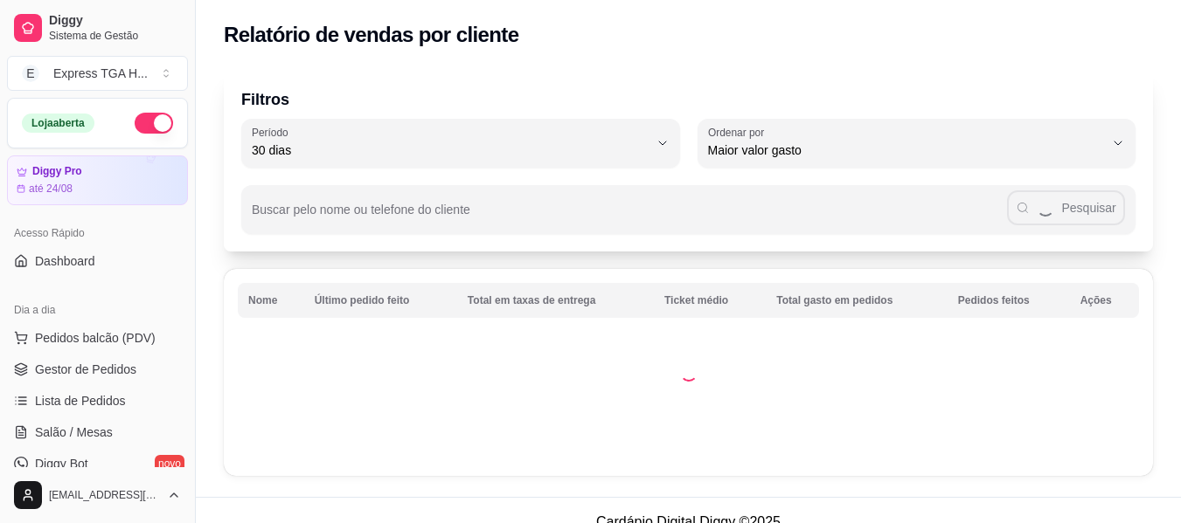
select select "30"
select select "HIGHEST_TOTAL_SPENT_WITH_ORDERS"
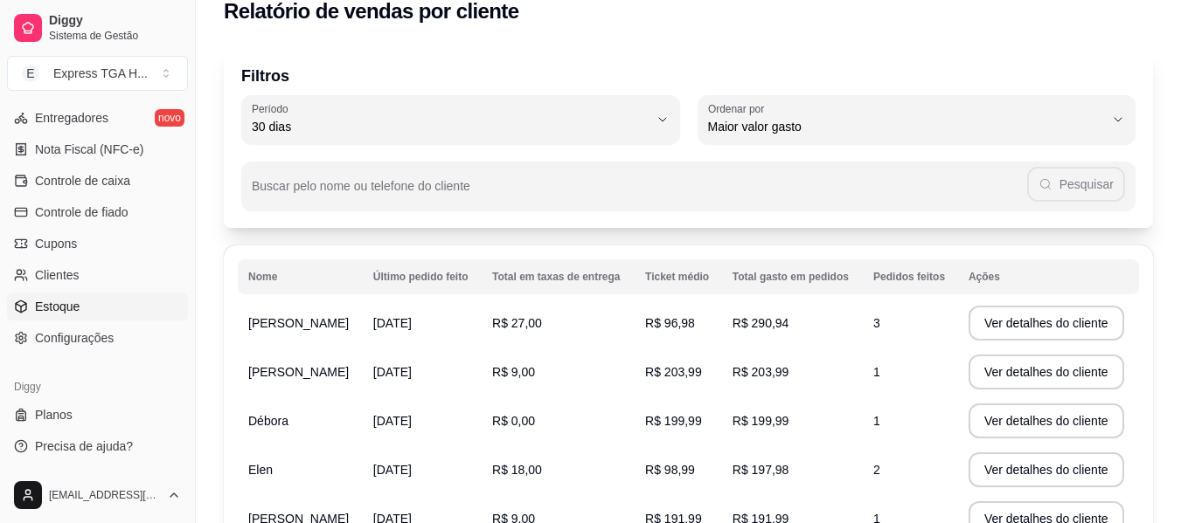
scroll to position [111, 0]
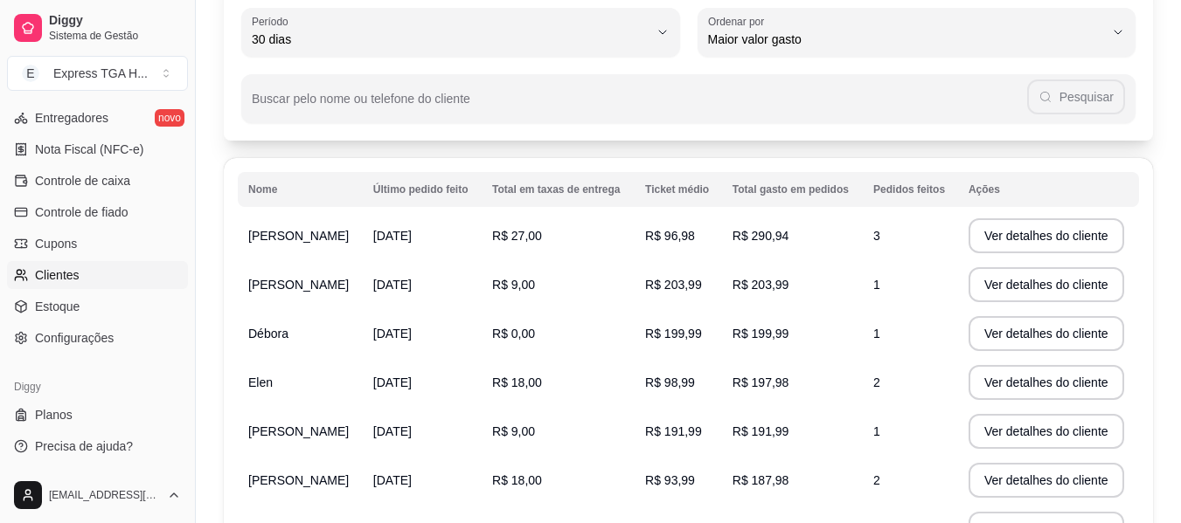
click at [76, 272] on span "Clientes" at bounding box center [57, 275] width 45 height 17
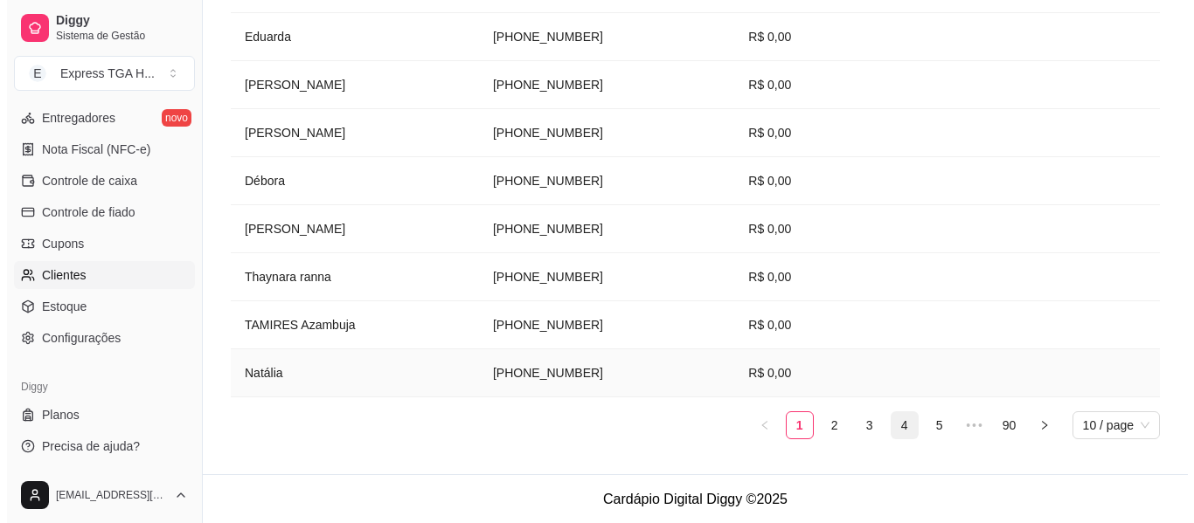
scroll to position [436, 0]
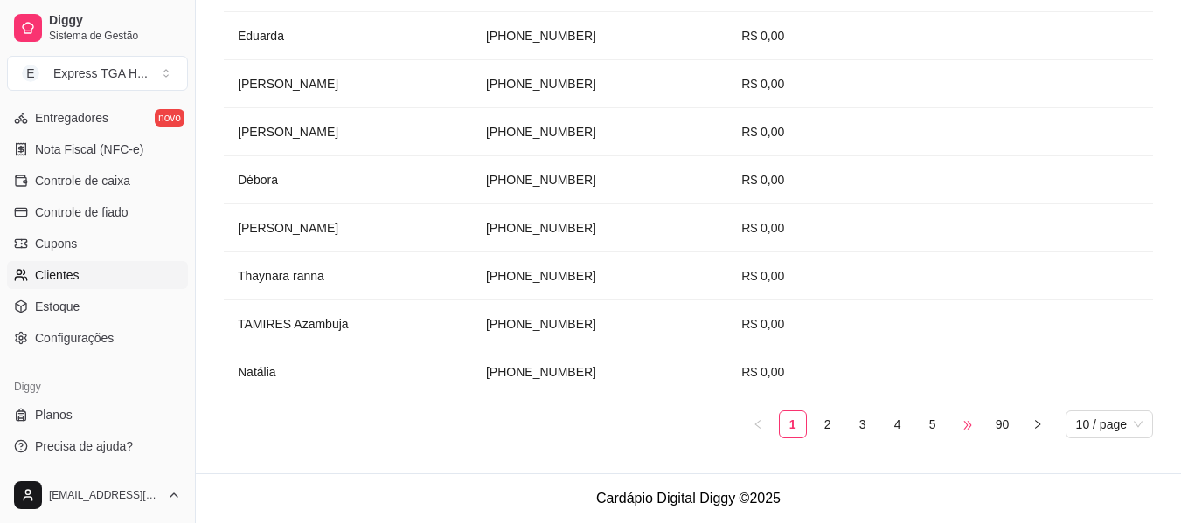
click at [954, 425] on span "•••" at bounding box center [967, 425] width 28 height 28
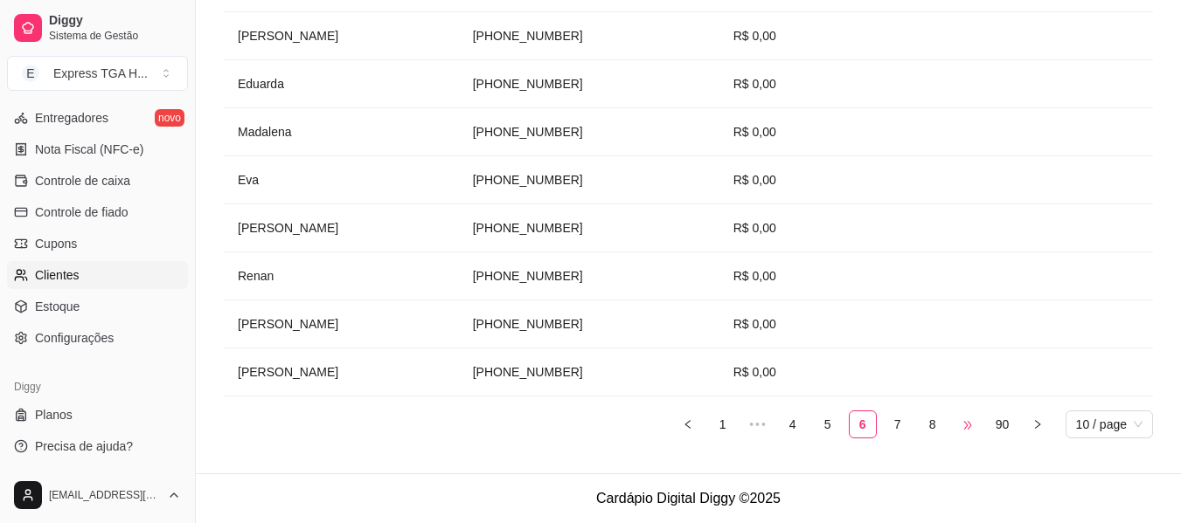
click at [955, 425] on span "•••" at bounding box center [967, 425] width 28 height 28
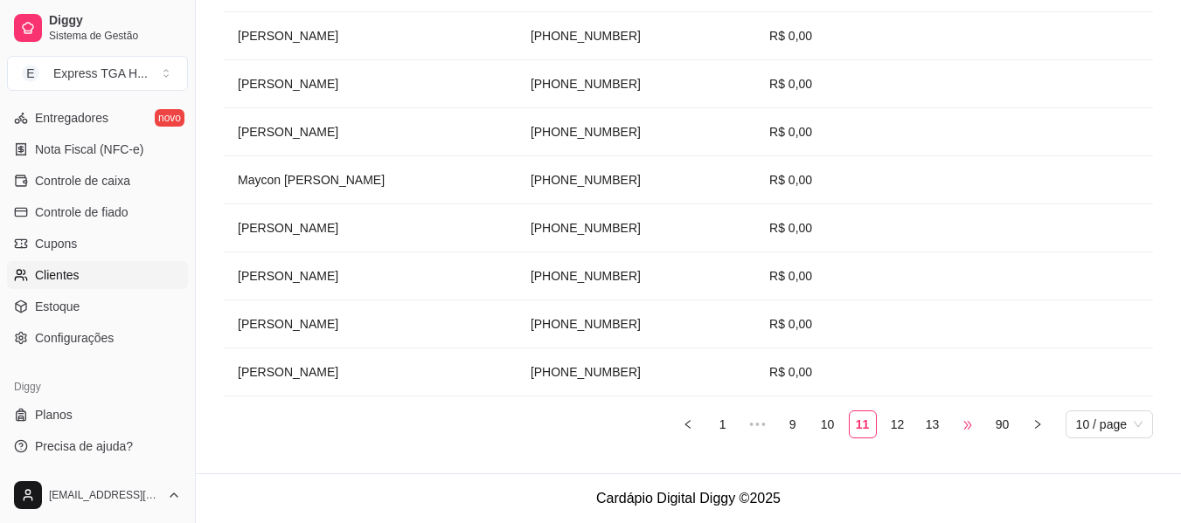
click at [956, 425] on span "•••" at bounding box center [967, 425] width 28 height 28
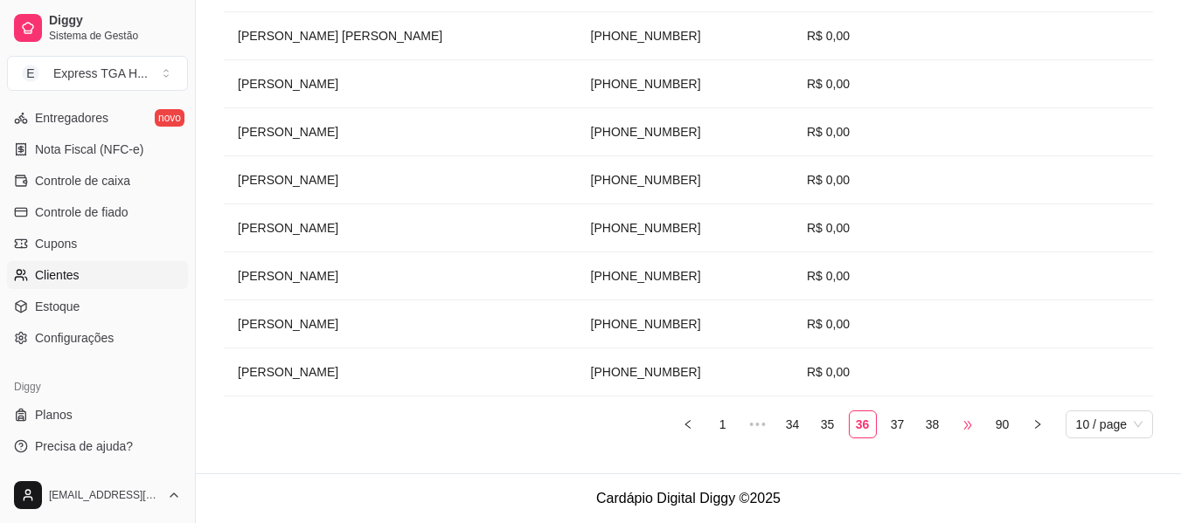
click at [957, 424] on span "•••" at bounding box center [967, 425] width 28 height 28
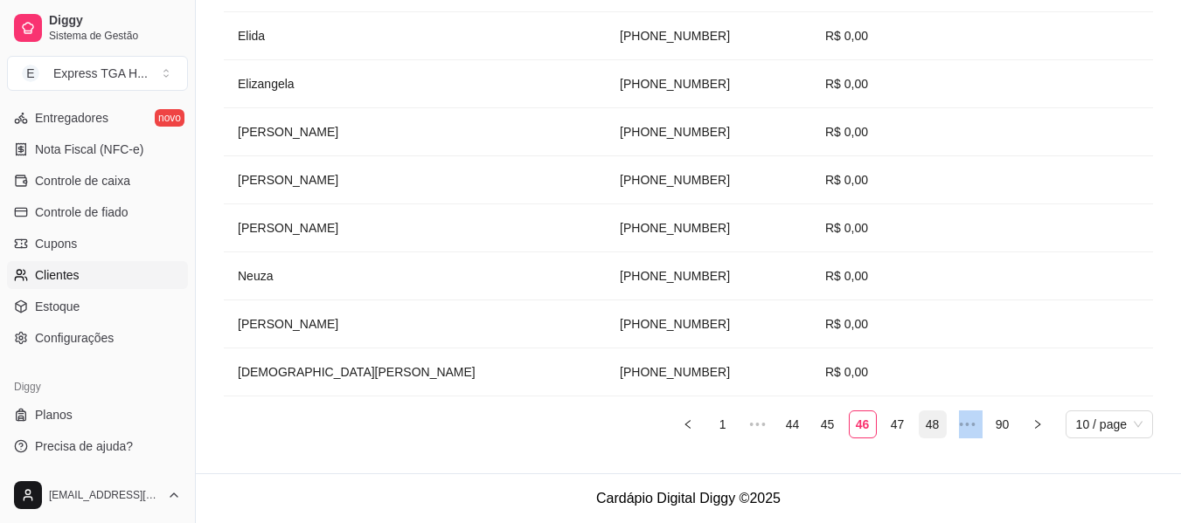
click at [931, 426] on link "48" at bounding box center [932, 425] width 26 height 26
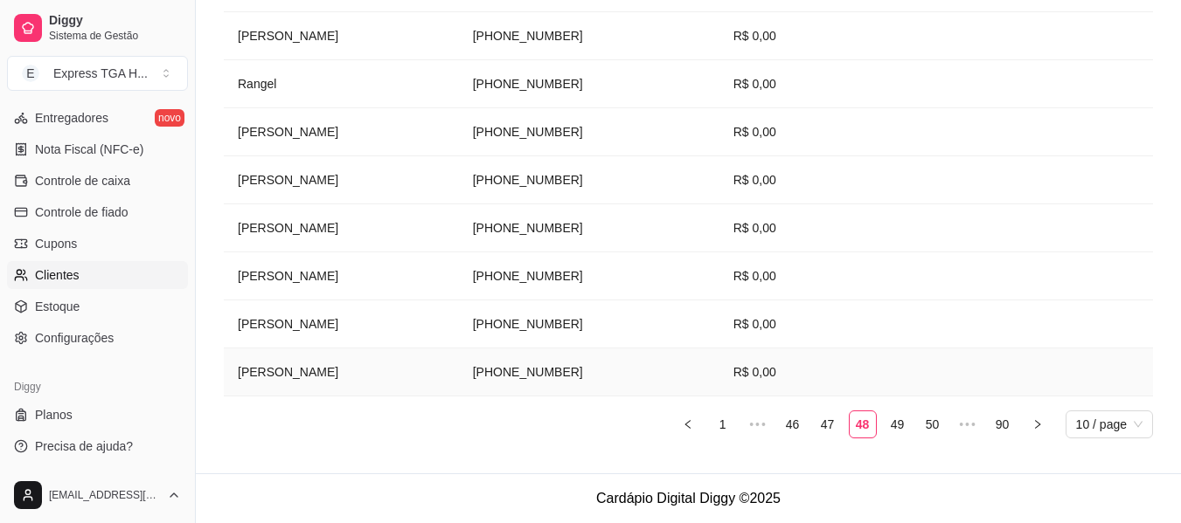
click at [289, 378] on td "[PERSON_NAME]" at bounding box center [341, 373] width 235 height 48
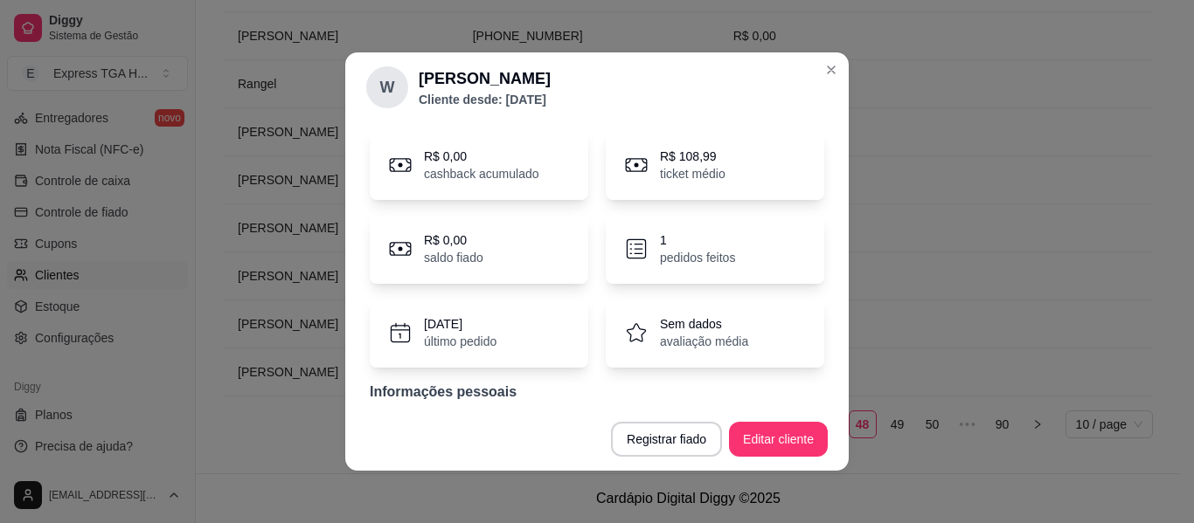
scroll to position [109, 0]
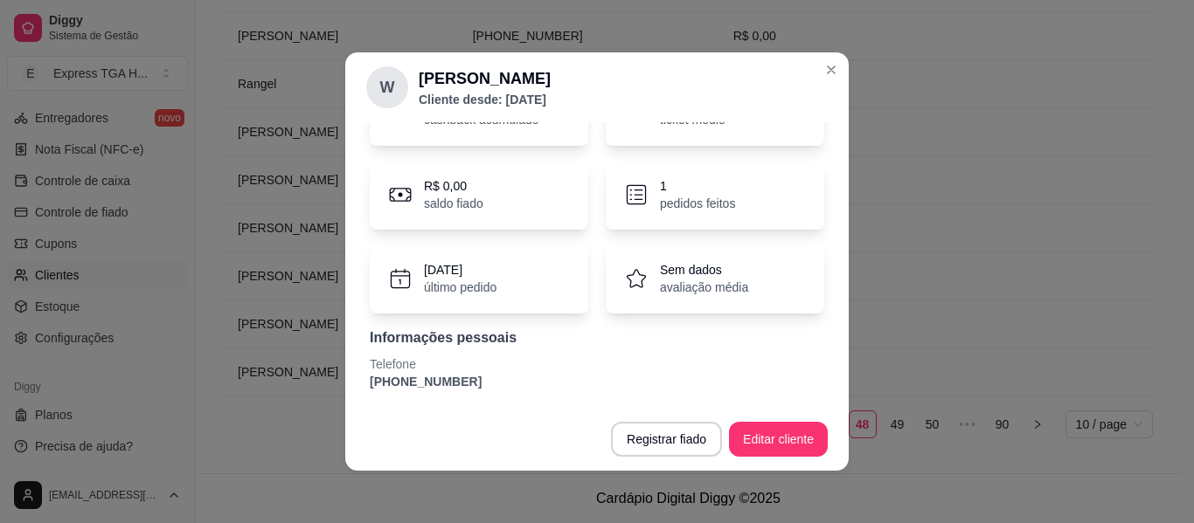
click at [418, 384] on p "[PHONE_NUMBER]" at bounding box center [597, 381] width 454 height 17
copy section "[PHONE_NUMBER] Registrar fiado Editar cliente"
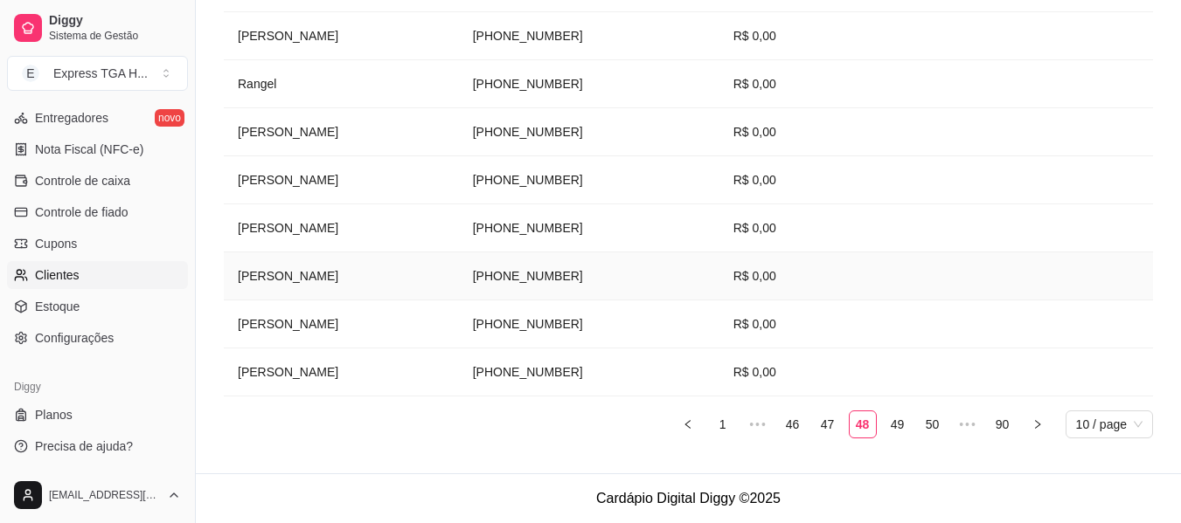
click at [312, 276] on td "[PERSON_NAME]" at bounding box center [341, 277] width 235 height 48
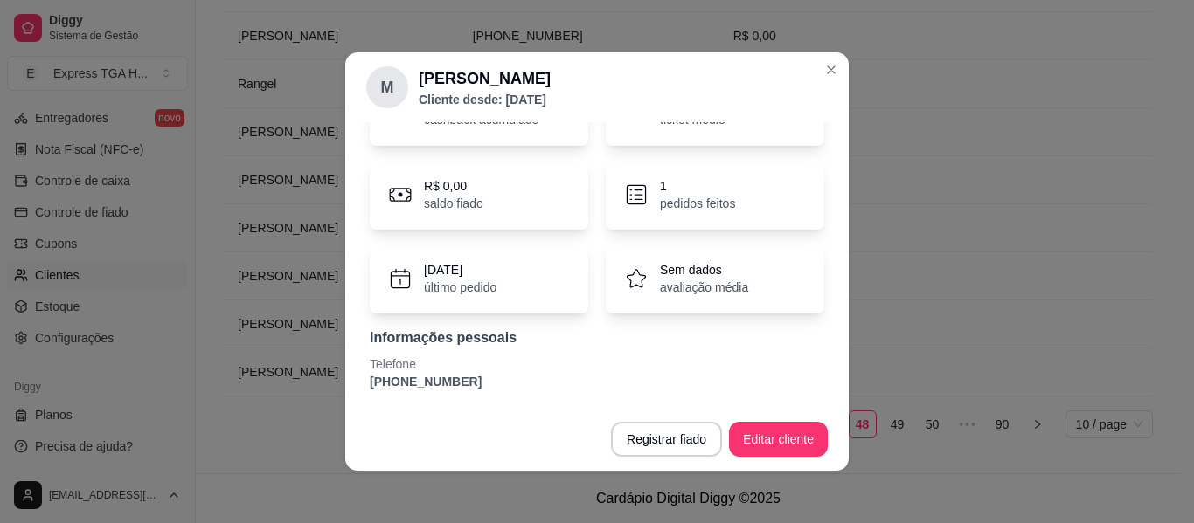
click at [415, 387] on p "[PHONE_NUMBER]" at bounding box center [597, 381] width 454 height 17
click at [415, 388] on p "[PHONE_NUMBER]" at bounding box center [597, 381] width 454 height 17
click at [415, 381] on p "[PHONE_NUMBER]" at bounding box center [597, 381] width 454 height 17
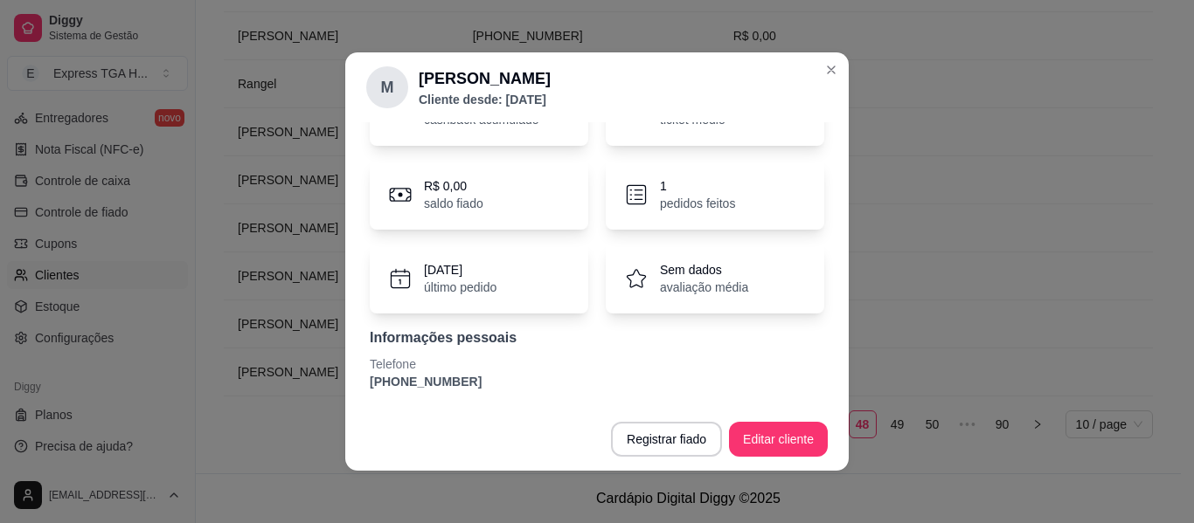
click at [415, 381] on p "[PHONE_NUMBER]" at bounding box center [597, 381] width 454 height 17
copy section "[PHONE_NUMBER] Registrar fiado Editar cliente"
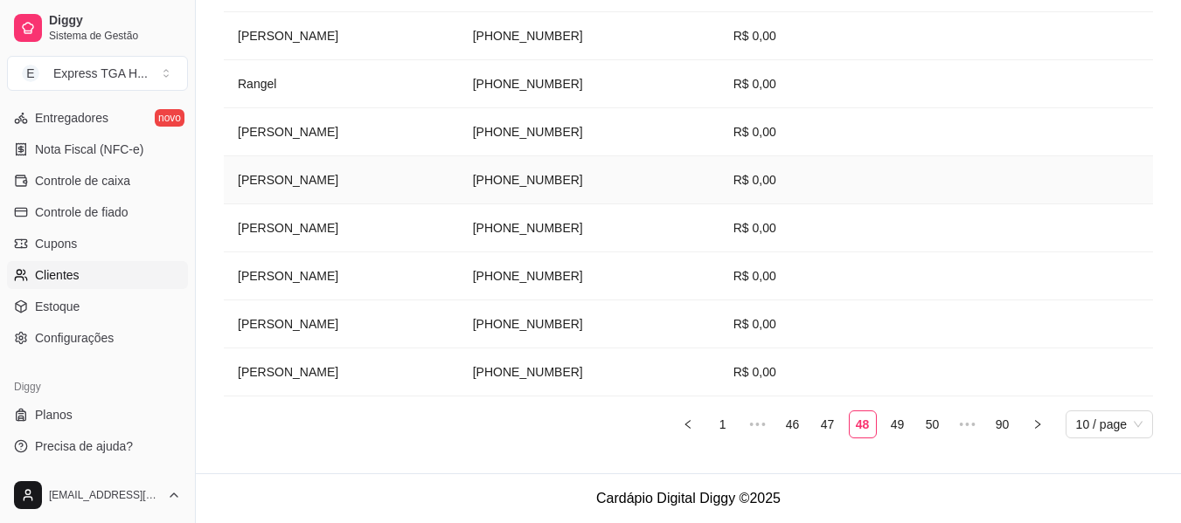
click at [247, 175] on td "[PERSON_NAME]" at bounding box center [341, 180] width 235 height 48
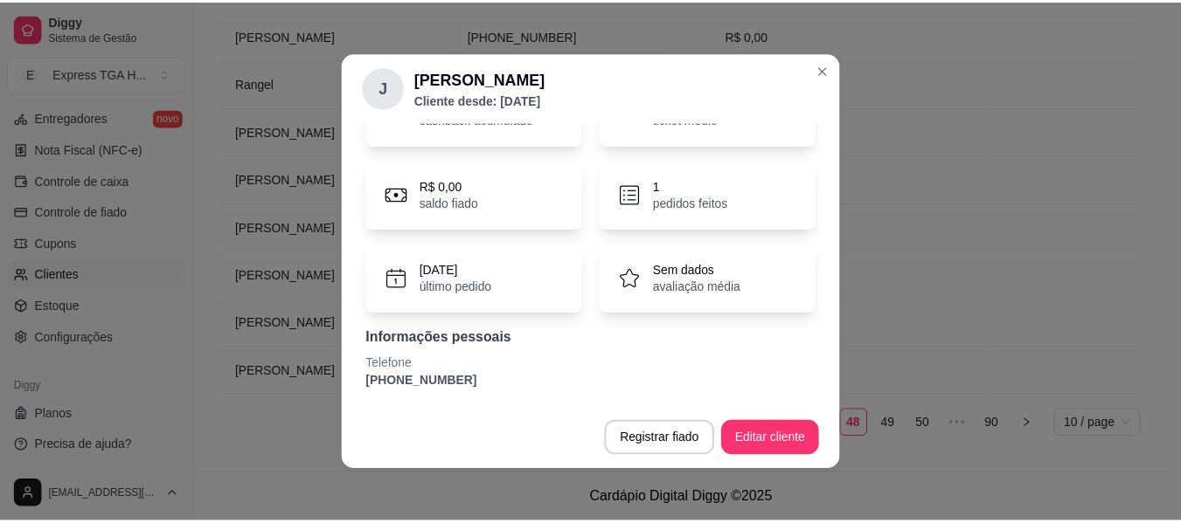
scroll to position [3, 0]
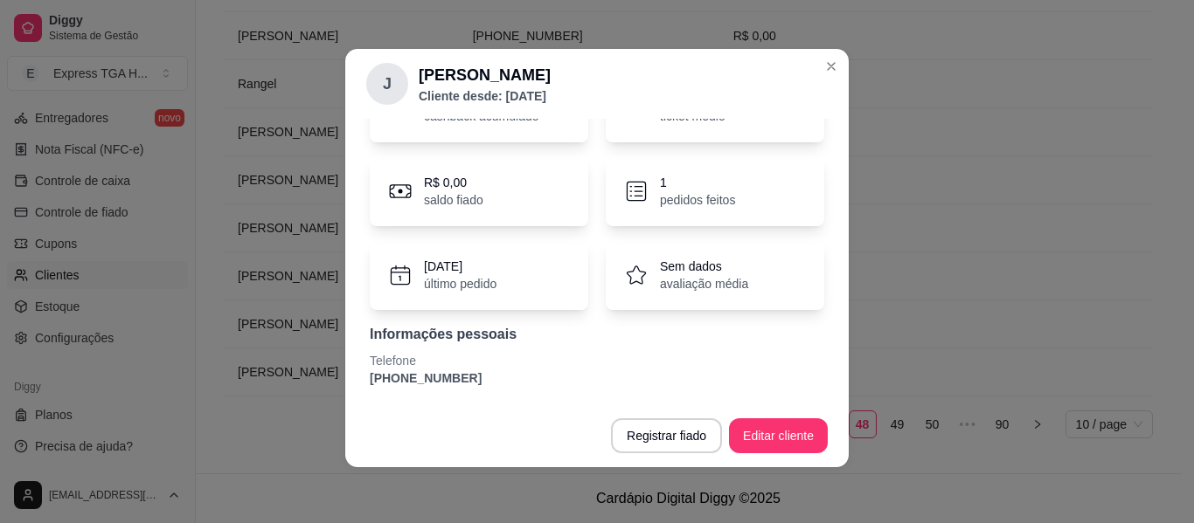
click at [419, 373] on p "[PHONE_NUMBER]" at bounding box center [597, 378] width 454 height 17
copy section "[PHONE_NUMBER] Registrar fiado Editar cliente"
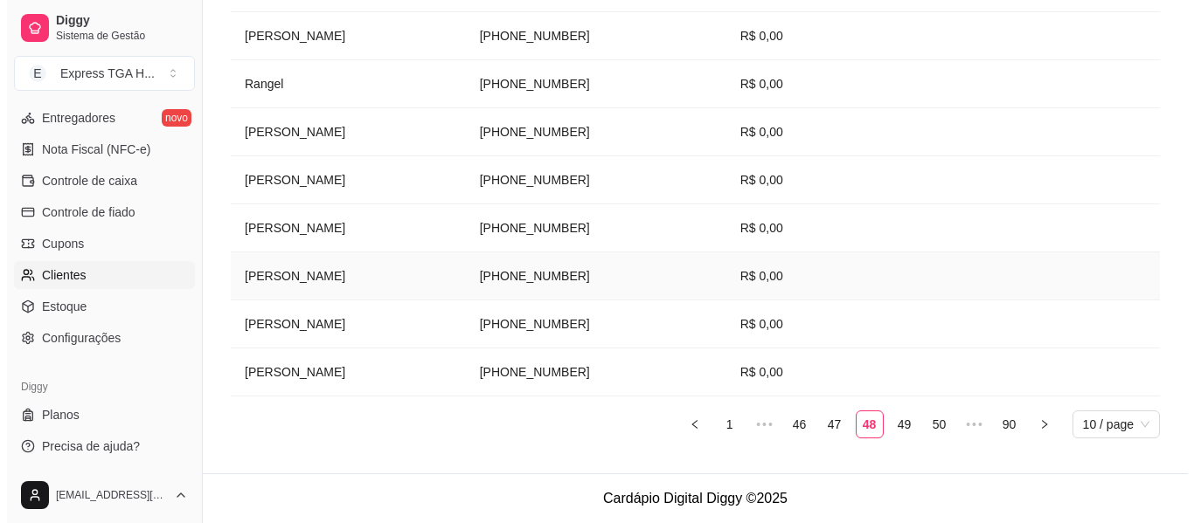
scroll to position [349, 0]
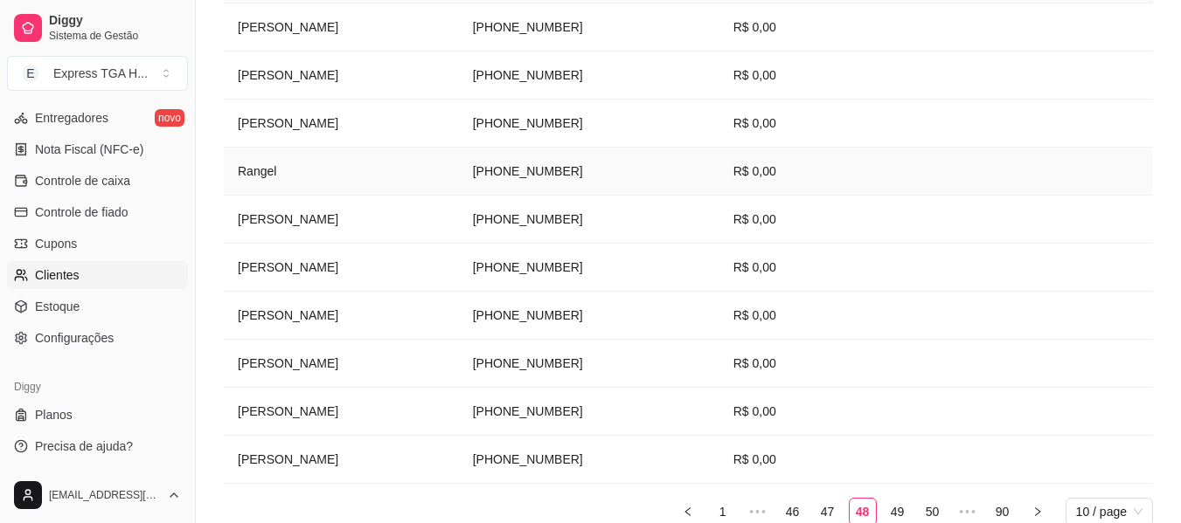
click at [262, 173] on td "Rangel" at bounding box center [341, 172] width 235 height 48
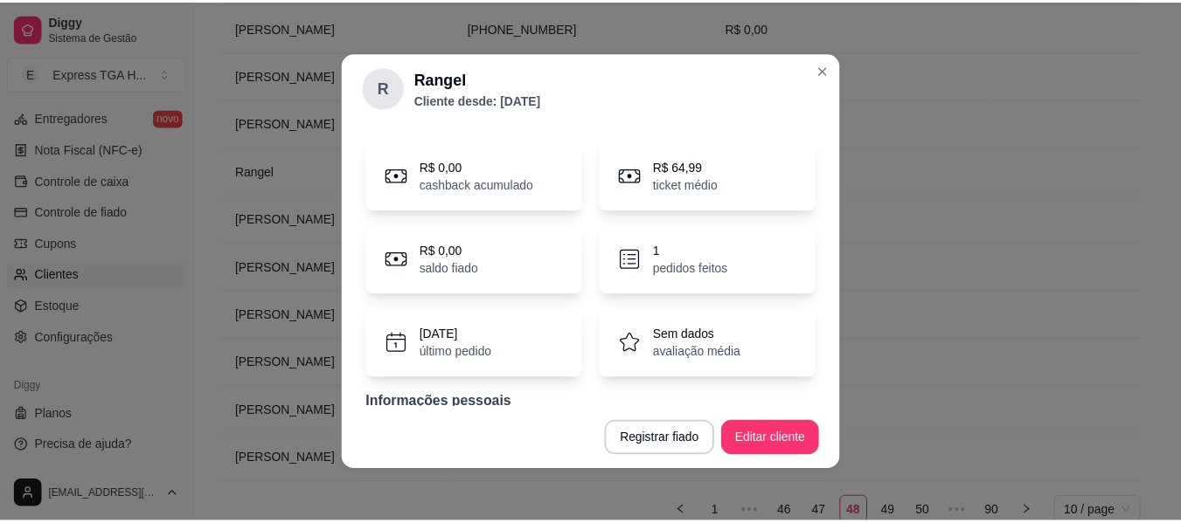
scroll to position [109, 0]
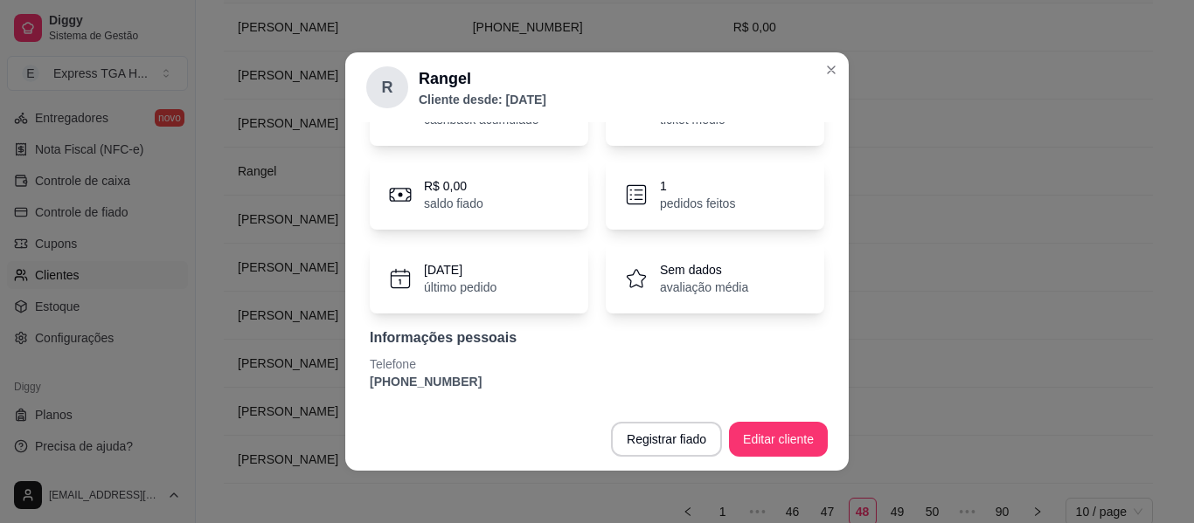
click at [435, 377] on p "[PHONE_NUMBER]" at bounding box center [597, 381] width 454 height 17
click at [434, 376] on p "[PHONE_NUMBER]" at bounding box center [597, 381] width 454 height 17
copy section "[PHONE_NUMBER] Registrar fiado Editar cliente"
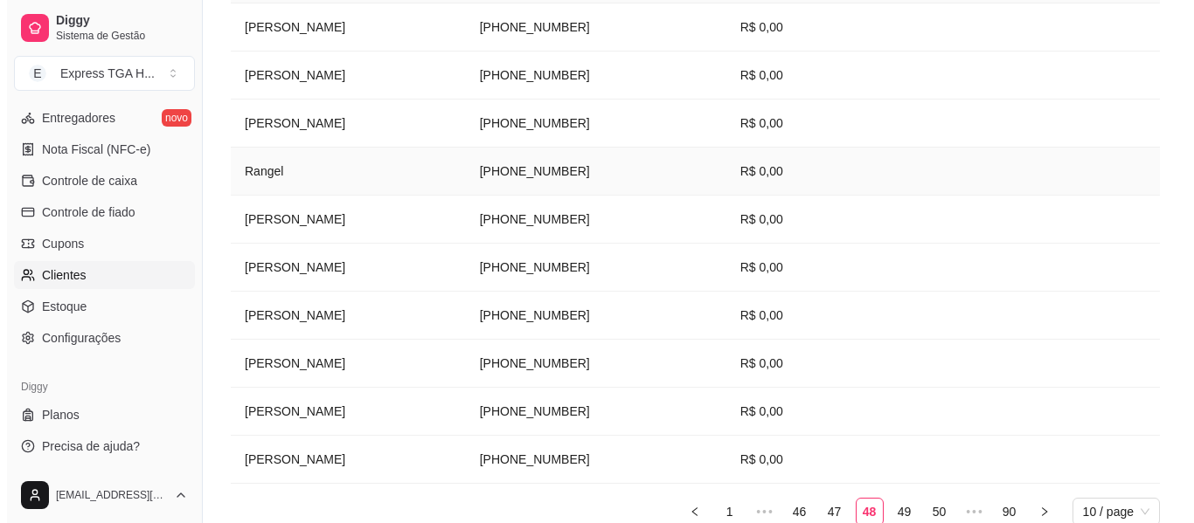
scroll to position [261, 0]
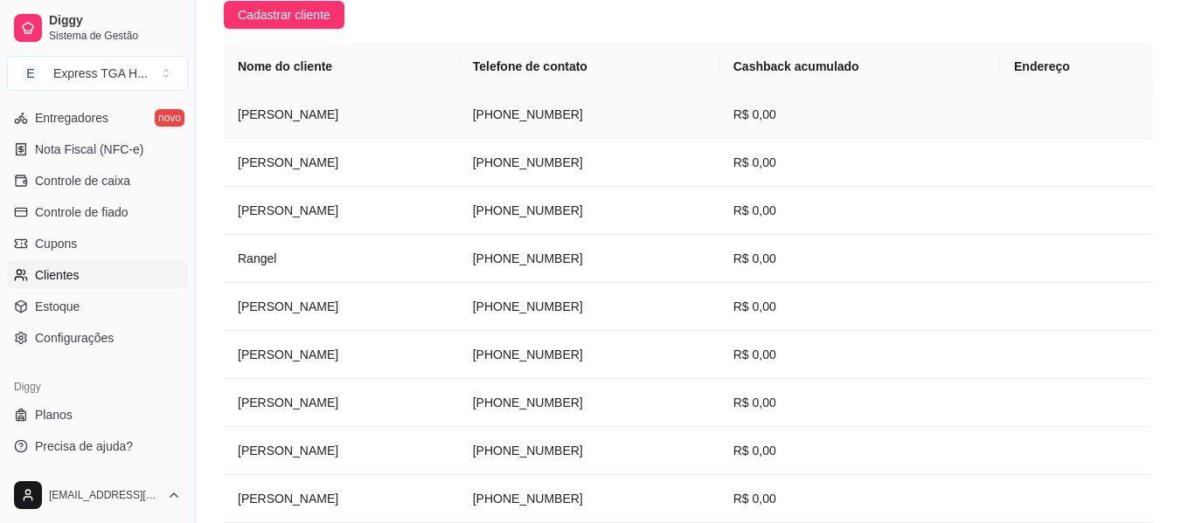
click at [253, 117] on td "[PERSON_NAME]" at bounding box center [341, 115] width 235 height 48
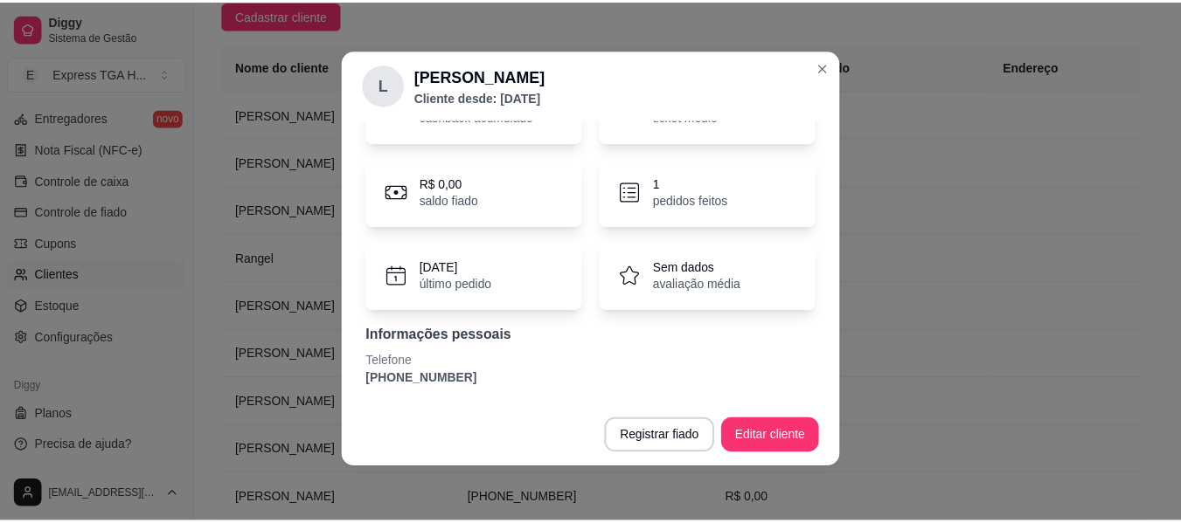
scroll to position [3, 0]
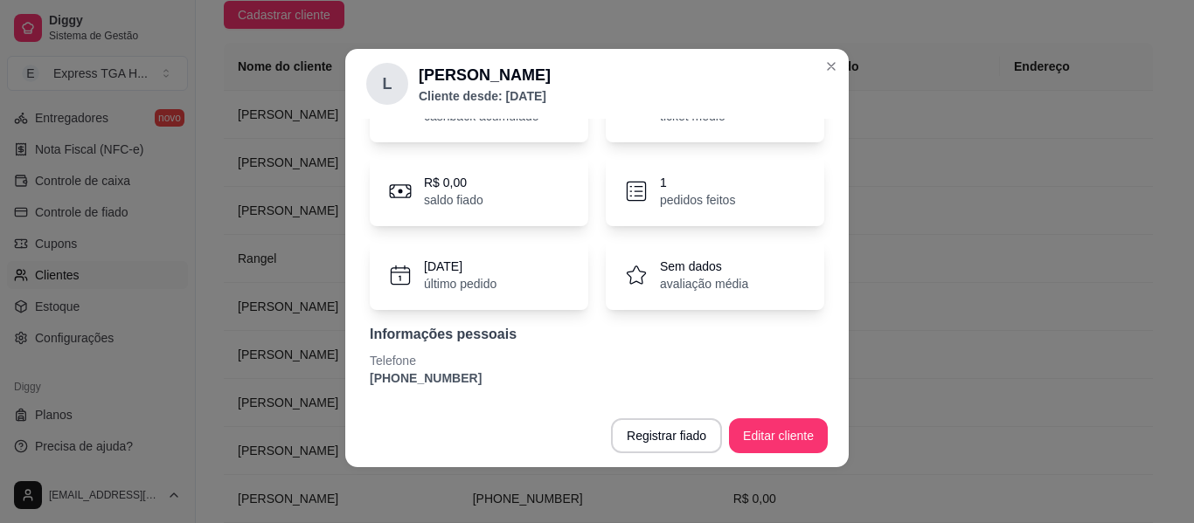
click at [401, 381] on p "[PHONE_NUMBER]" at bounding box center [597, 378] width 454 height 17
copy section "[PHONE_NUMBER] Registrar fiado Editar cliente"
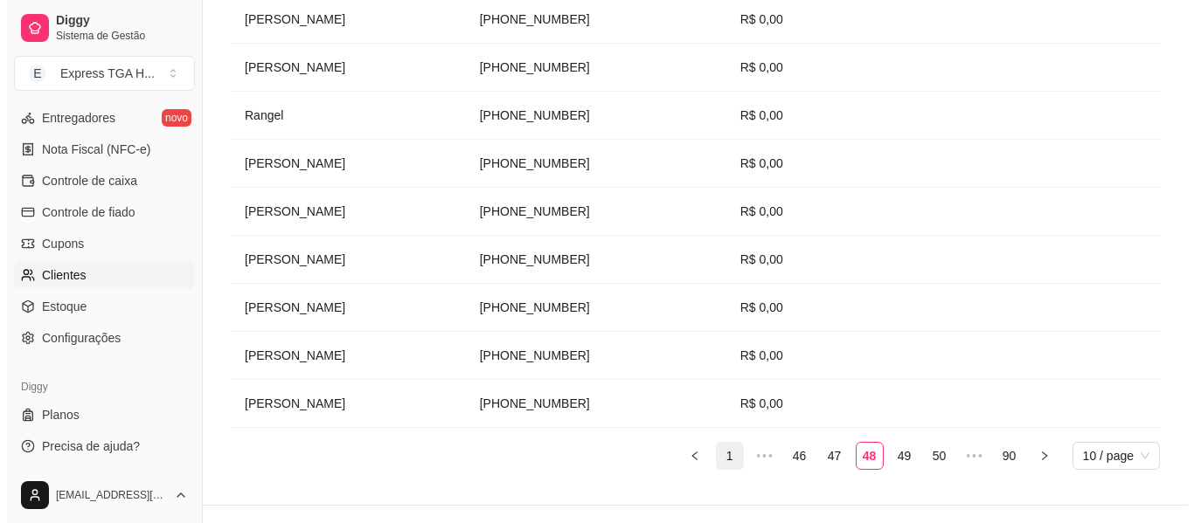
scroll to position [436, 0]
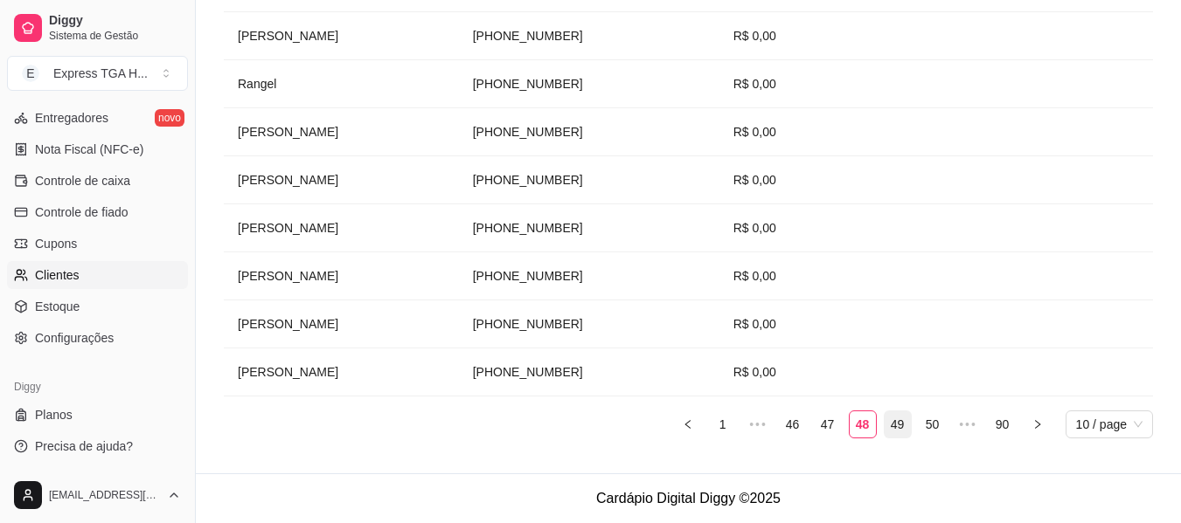
click at [901, 424] on link "49" at bounding box center [897, 425] width 26 height 26
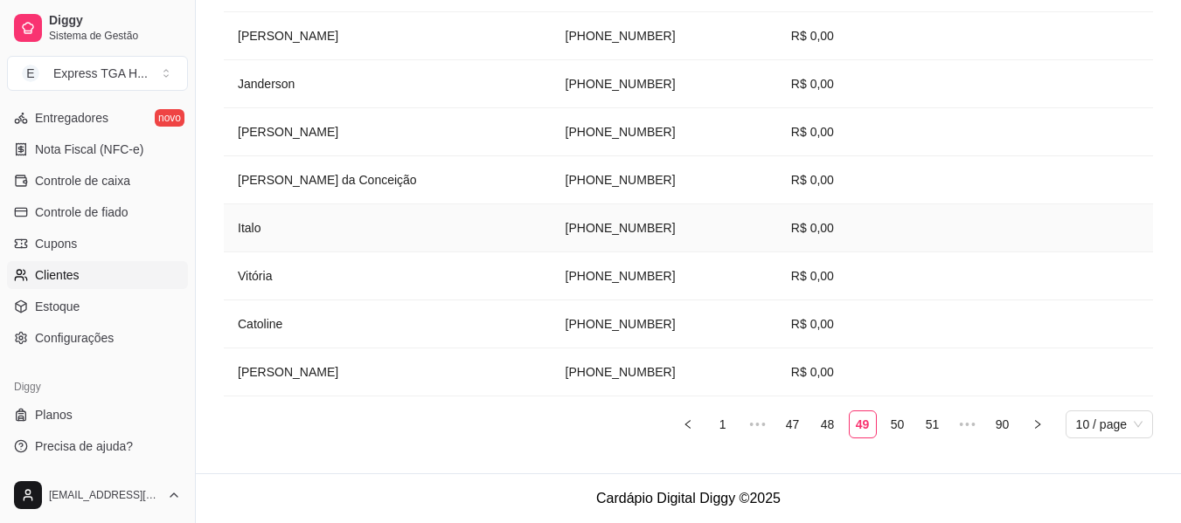
click at [253, 226] on td "Italo" at bounding box center [388, 229] width 328 height 48
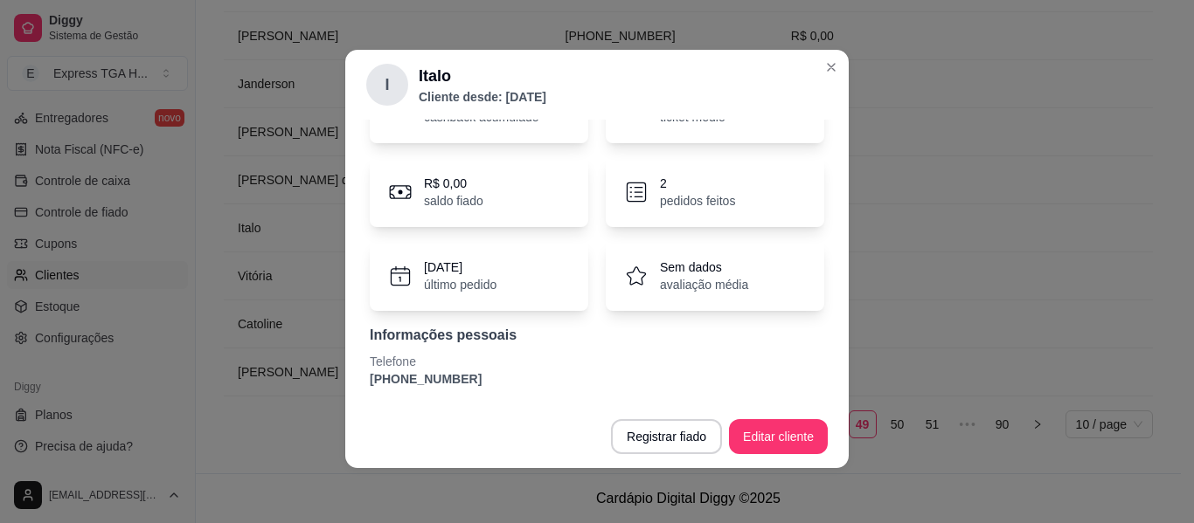
scroll to position [3, 0]
click at [439, 385] on p "[PHONE_NUMBER]" at bounding box center [597, 378] width 454 height 17
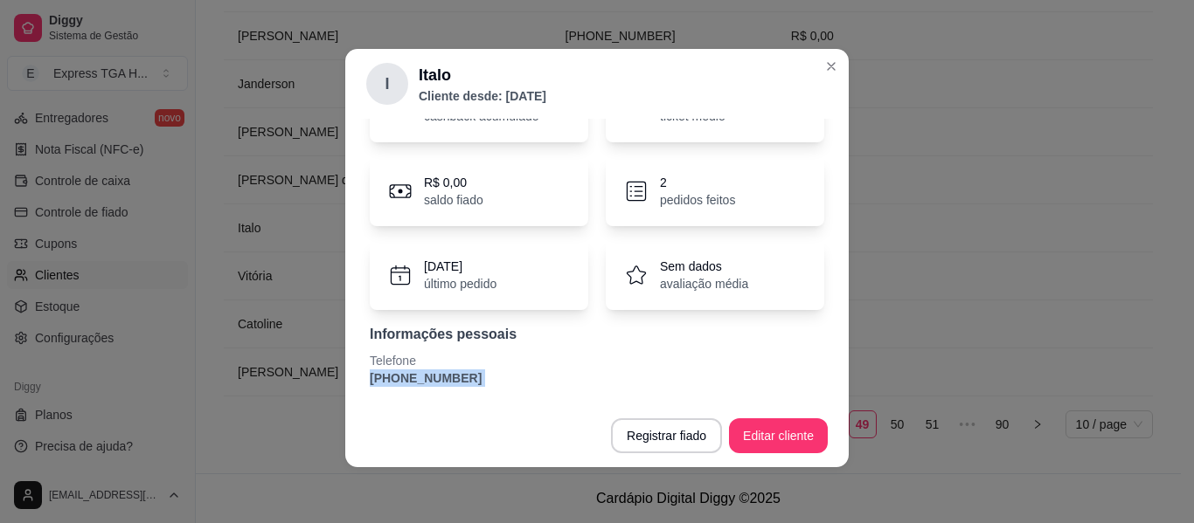
click at [439, 385] on p "[PHONE_NUMBER]" at bounding box center [597, 378] width 454 height 17
copy section "[PHONE_NUMBER] Registrar fiado Editar cliente"
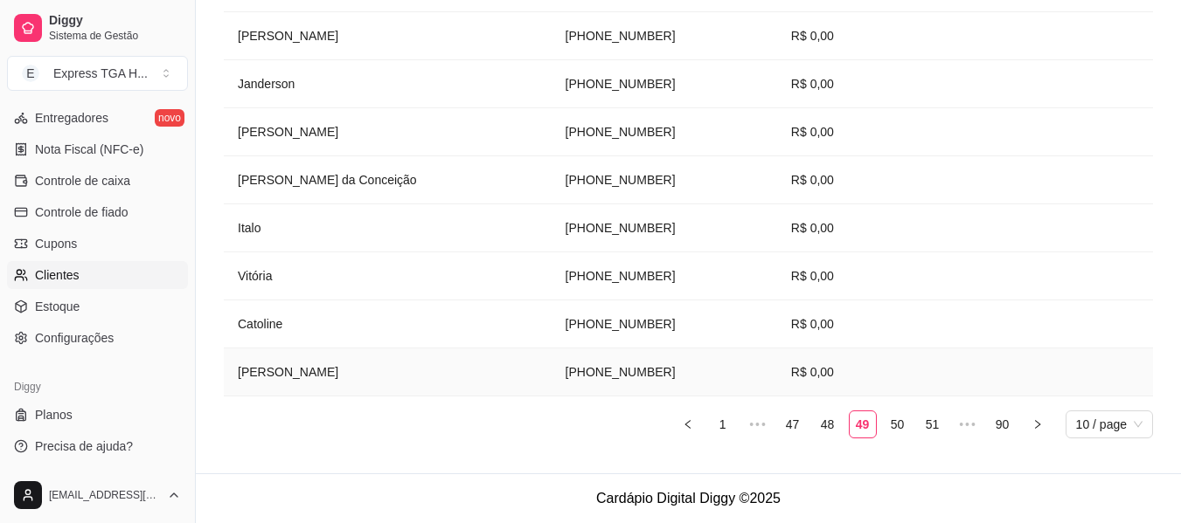
click at [284, 364] on td "[PERSON_NAME]" at bounding box center [388, 373] width 328 height 48
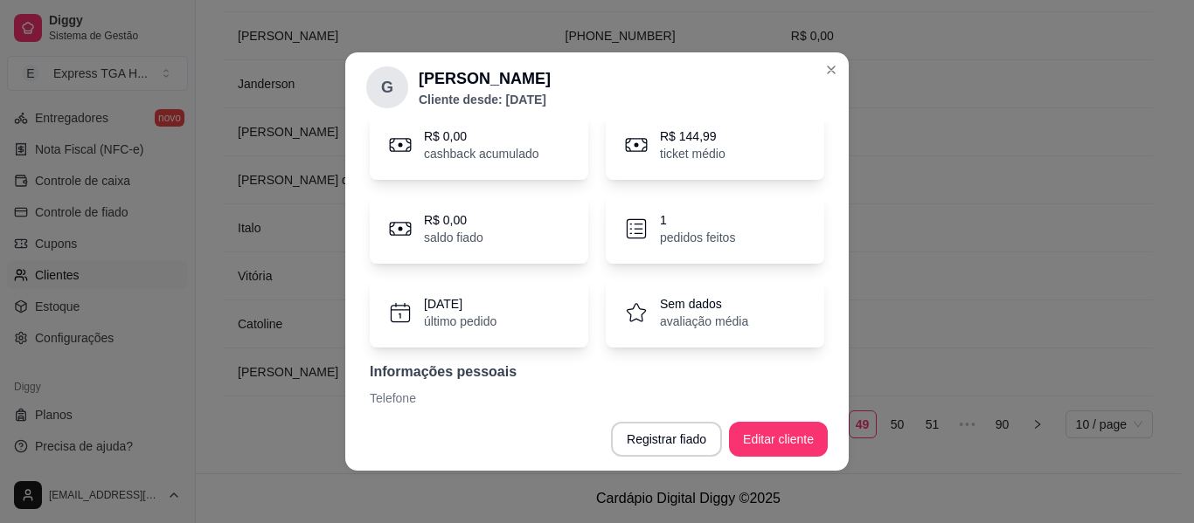
scroll to position [109, 0]
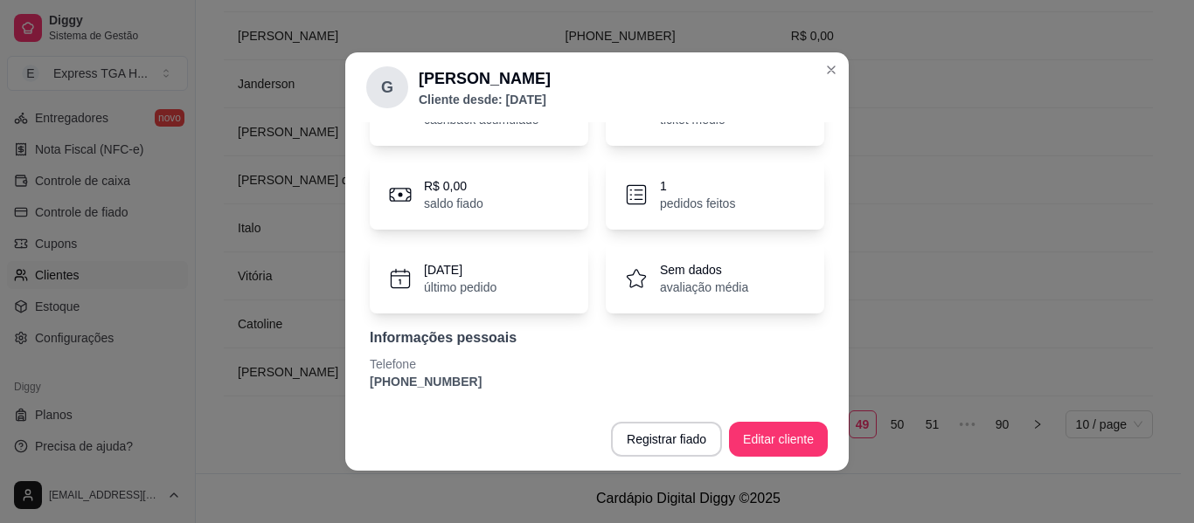
click at [415, 391] on div "R$ 0,00 cashback acumulado R$ 144,99 ticket médio R$ 0,00 saldo fiado 1 pedidos…" at bounding box center [596, 234] width 461 height 336
copy section "[PHONE_NUMBER] Registrar fiado Editar cliente"
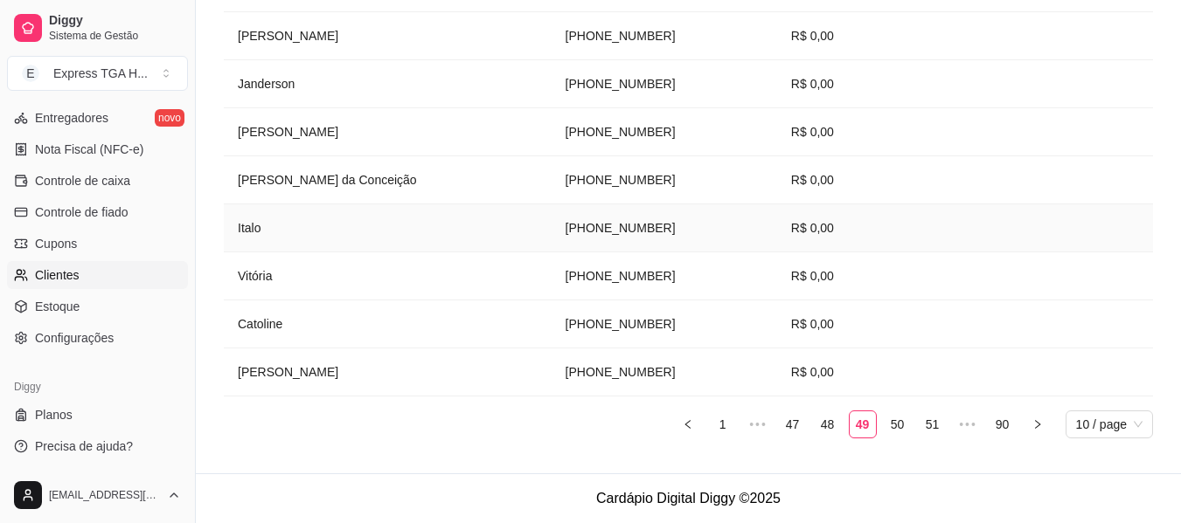
click at [245, 220] on td "Italo" at bounding box center [388, 229] width 328 height 48
click at [275, 132] on td "[PERSON_NAME]" at bounding box center [388, 132] width 328 height 48
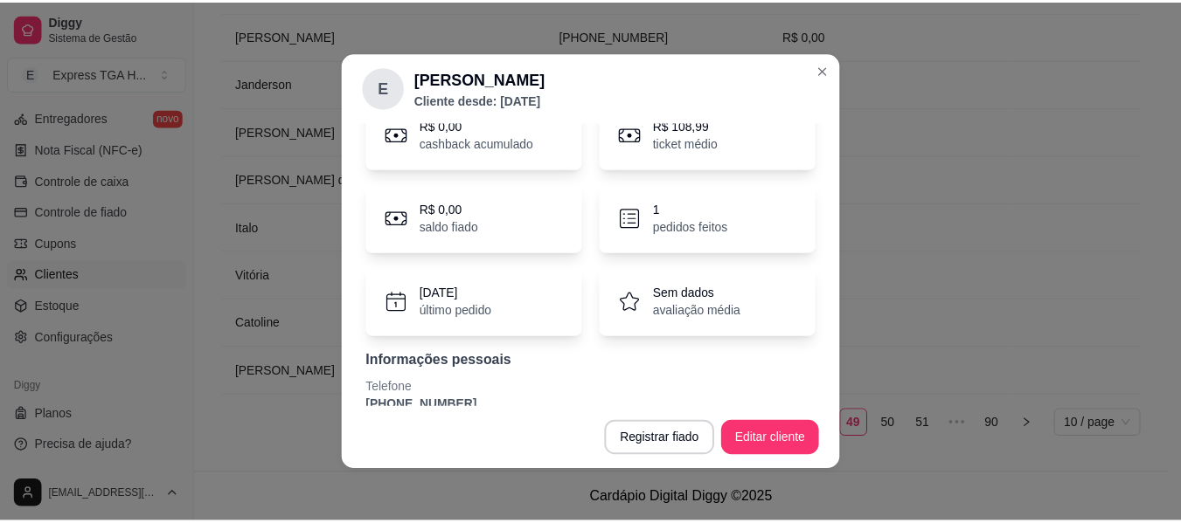
scroll to position [87, 0]
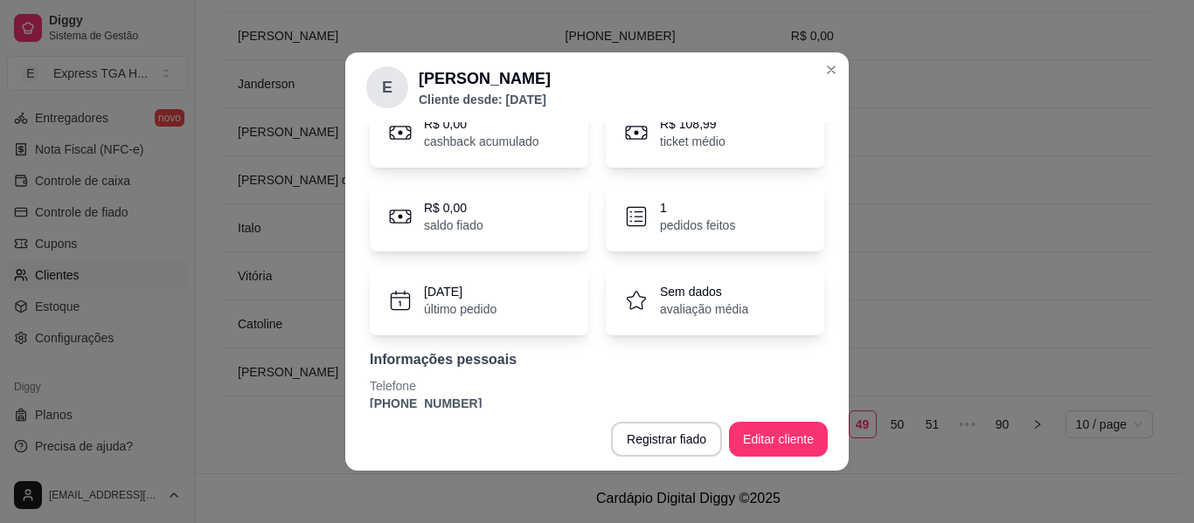
click at [413, 393] on p "Telefone" at bounding box center [597, 386] width 454 height 17
click at [414, 401] on p "[PHONE_NUMBER]" at bounding box center [597, 403] width 454 height 17
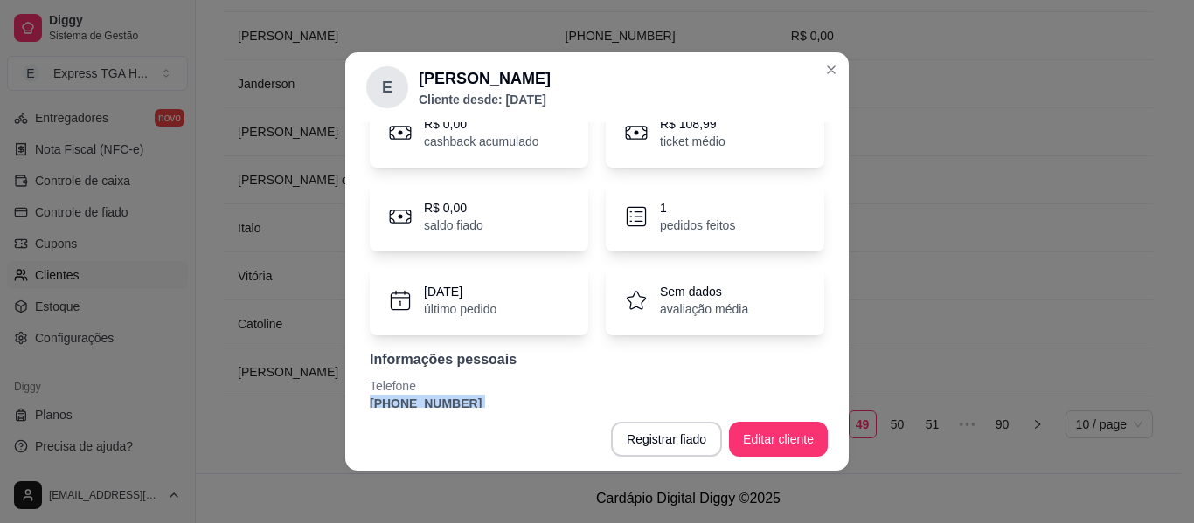
click at [414, 401] on p "[PHONE_NUMBER]" at bounding box center [597, 403] width 454 height 17
copy section "[PHONE_NUMBER] Registrar fiado Editar cliente"
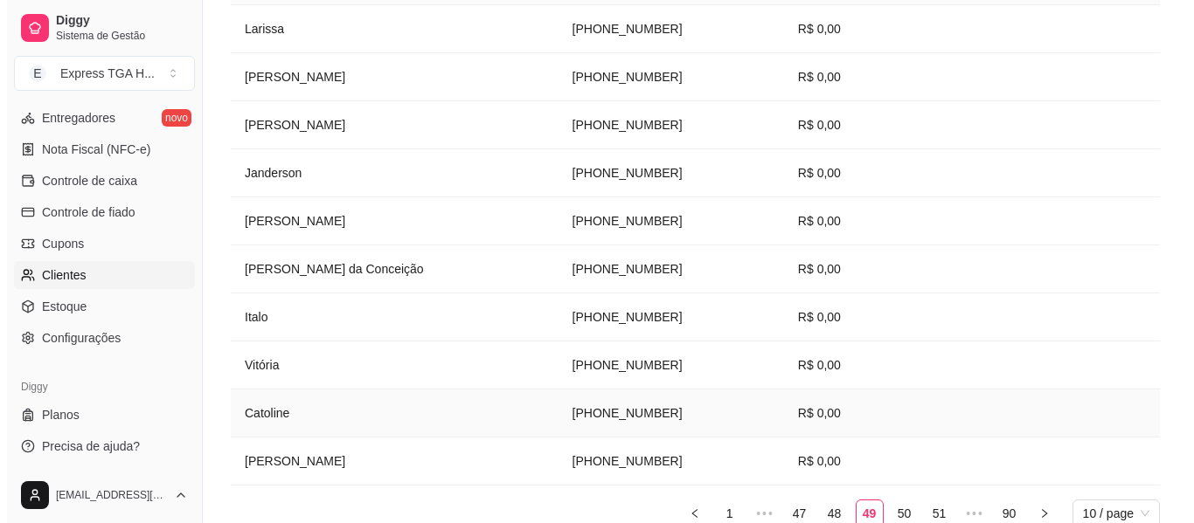
scroll to position [261, 0]
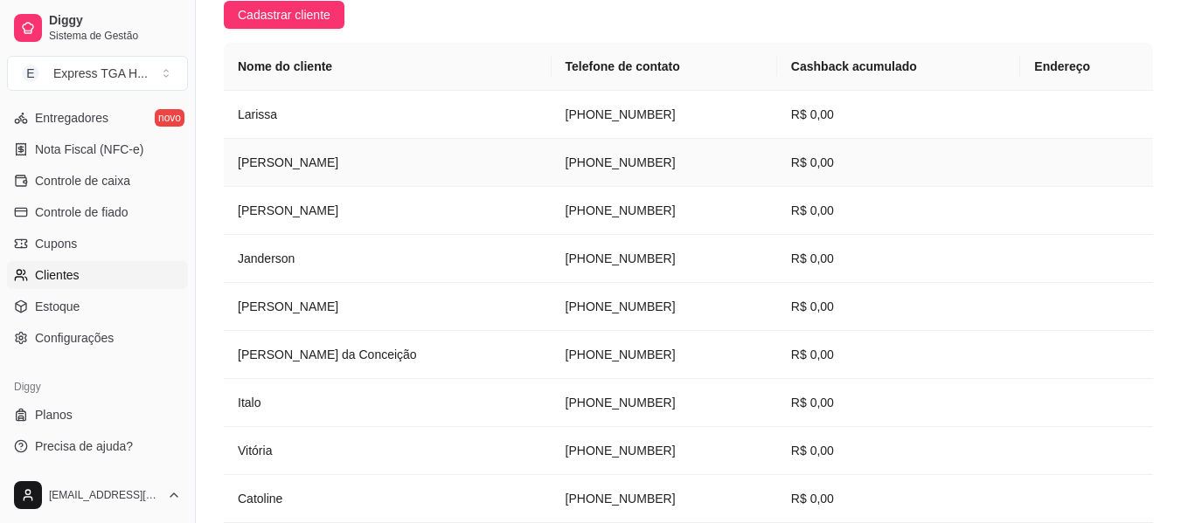
click at [246, 165] on td "[PERSON_NAME]" at bounding box center [388, 163] width 328 height 48
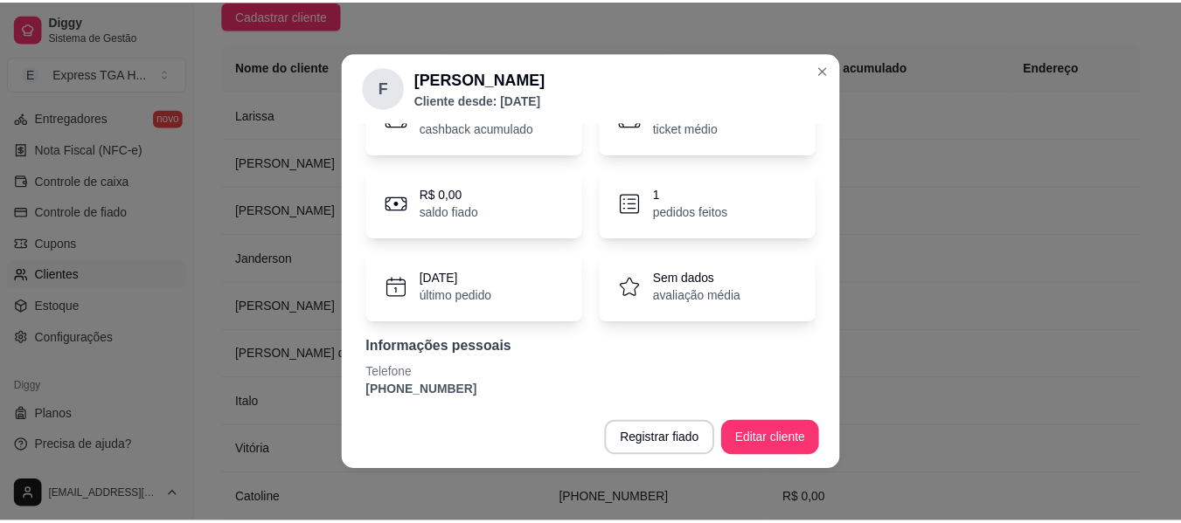
scroll to position [109, 0]
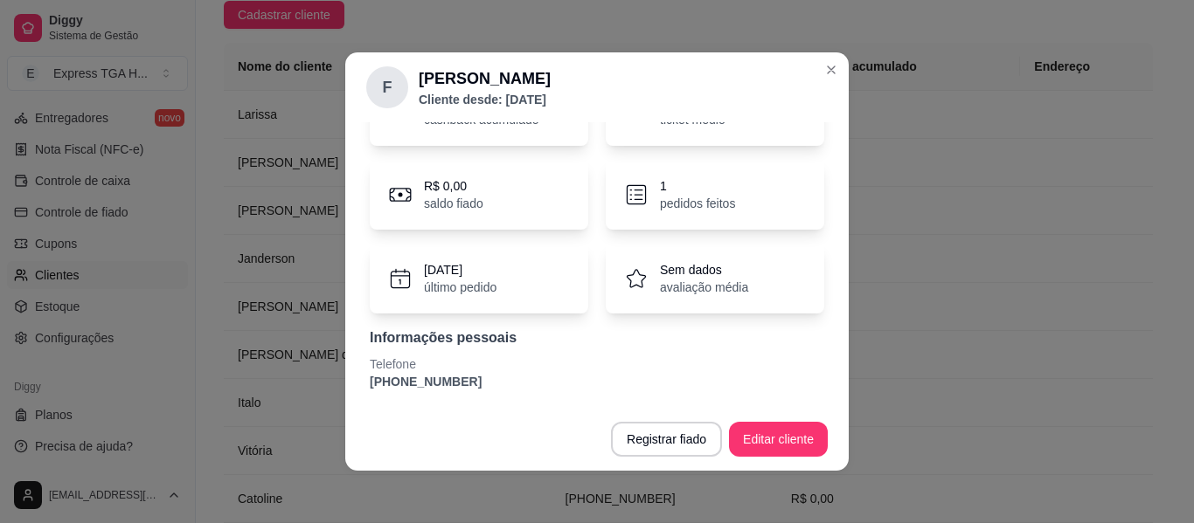
click at [443, 369] on p "Telefone" at bounding box center [597, 364] width 454 height 17
click at [435, 383] on p "[PHONE_NUMBER]" at bounding box center [597, 381] width 454 height 17
copy section "[PHONE_NUMBER] Registrar fiado Editar cliente"
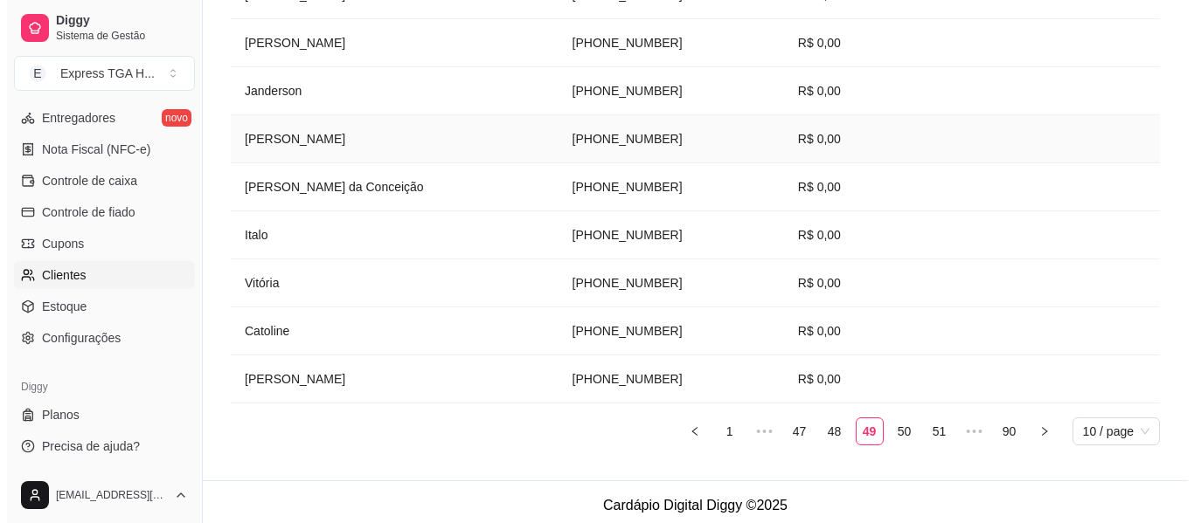
scroll to position [436, 0]
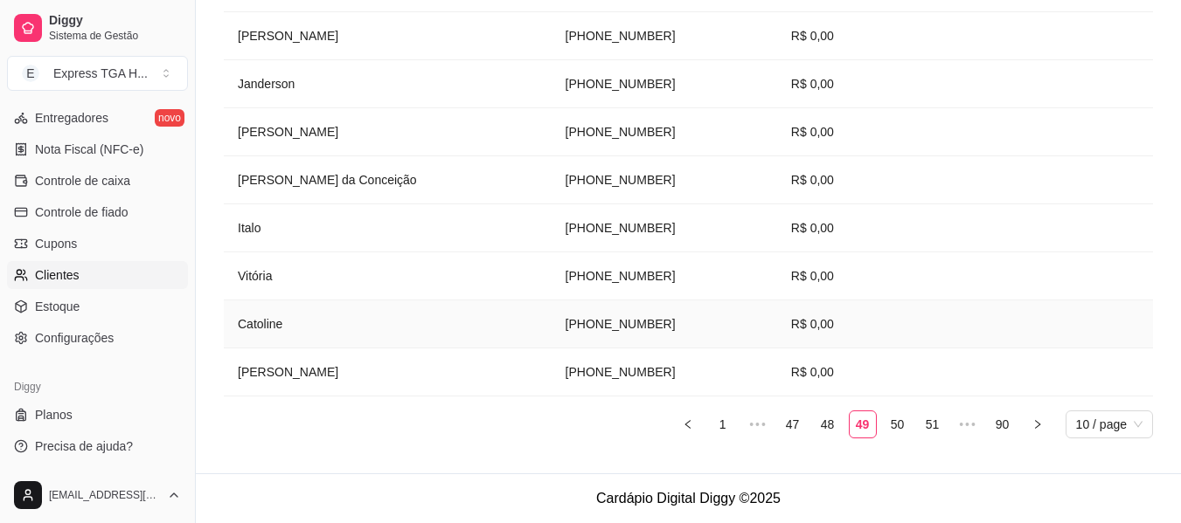
click at [261, 323] on td "Catoline" at bounding box center [388, 325] width 328 height 48
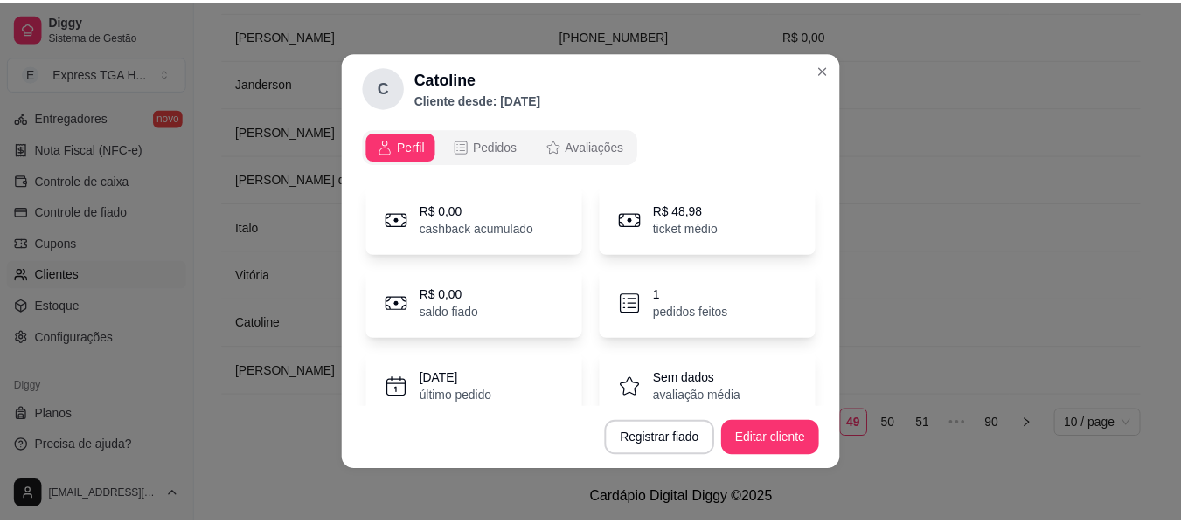
scroll to position [87, 0]
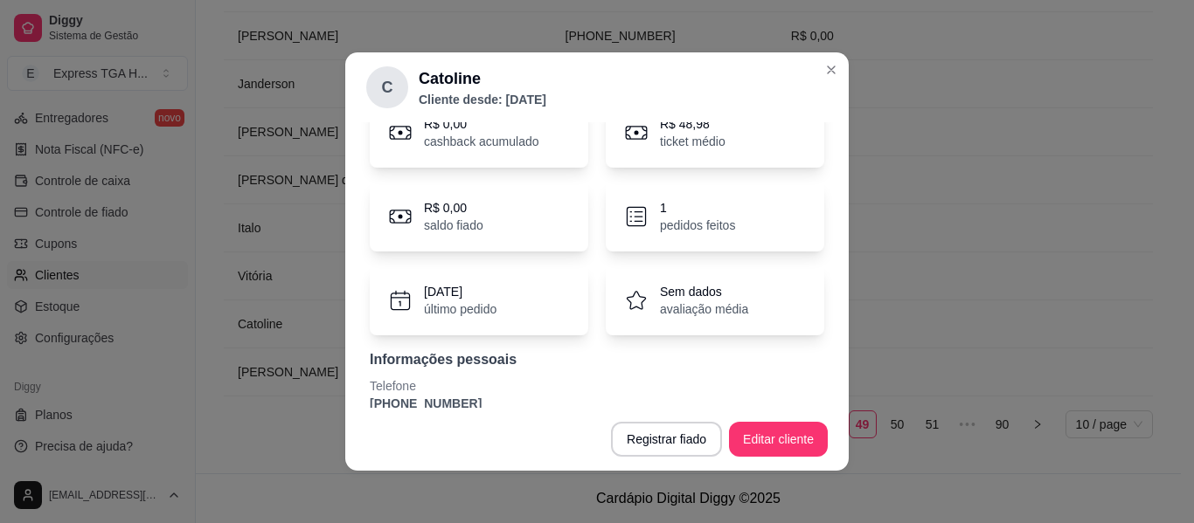
click at [416, 396] on p "[PHONE_NUMBER]" at bounding box center [597, 403] width 454 height 17
copy section "[PHONE_NUMBER] Registrar fiado Editar cliente"
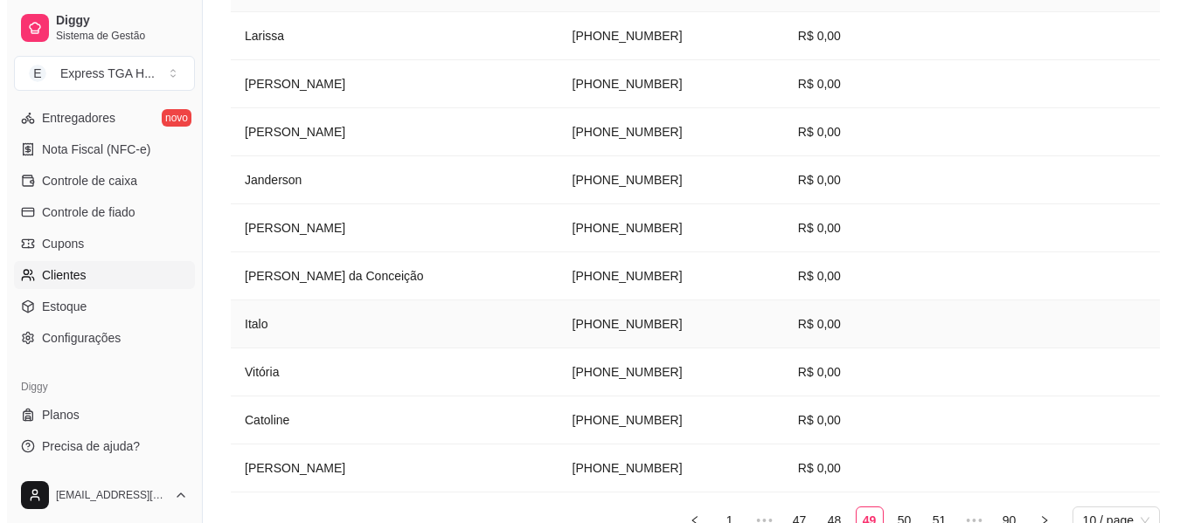
scroll to position [261, 0]
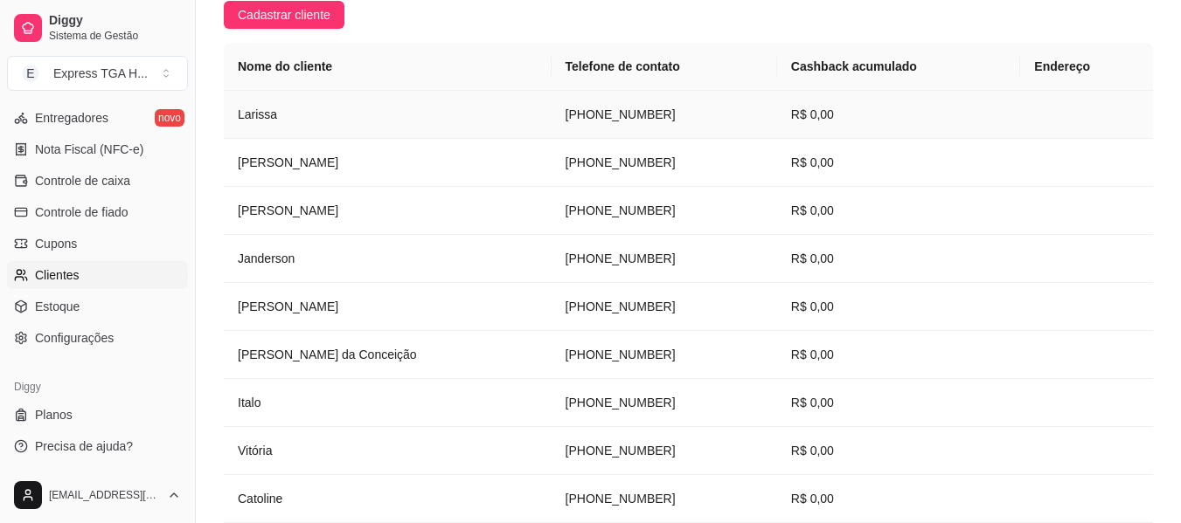
click at [260, 115] on td "Larissa" at bounding box center [388, 115] width 328 height 48
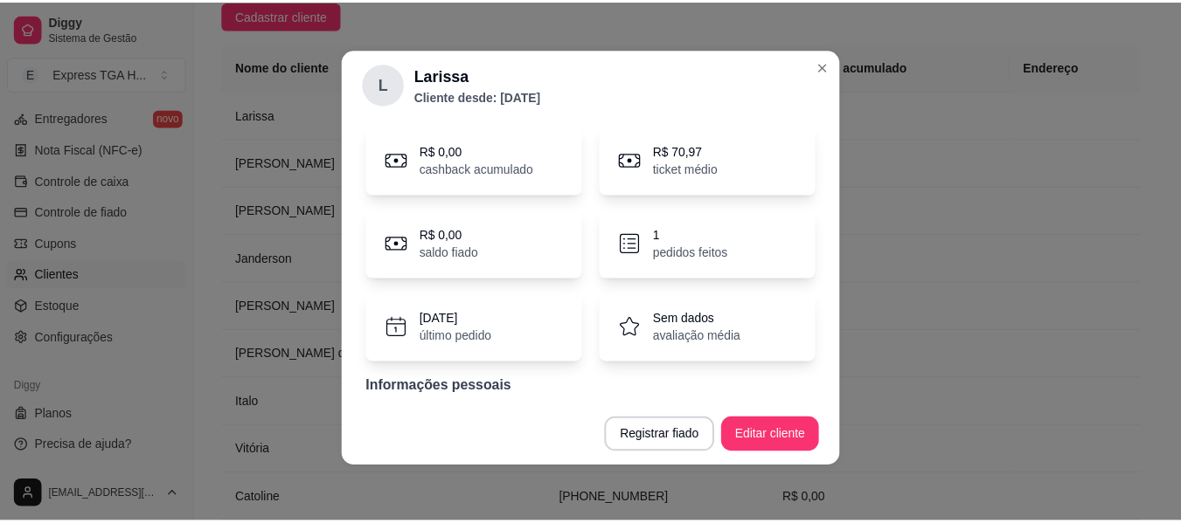
scroll to position [109, 0]
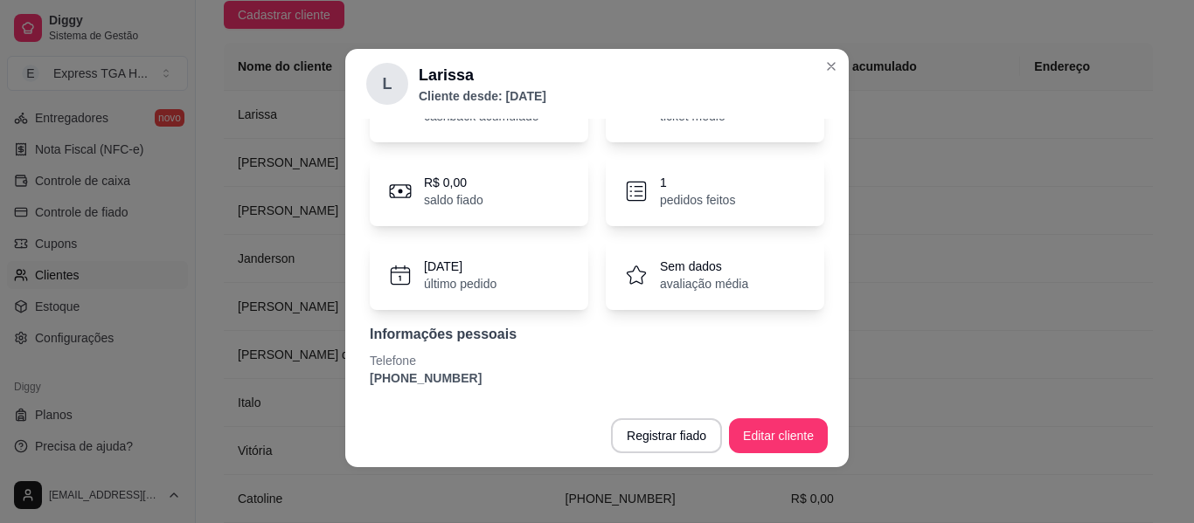
click at [431, 382] on p "[PHONE_NUMBER]" at bounding box center [597, 378] width 454 height 17
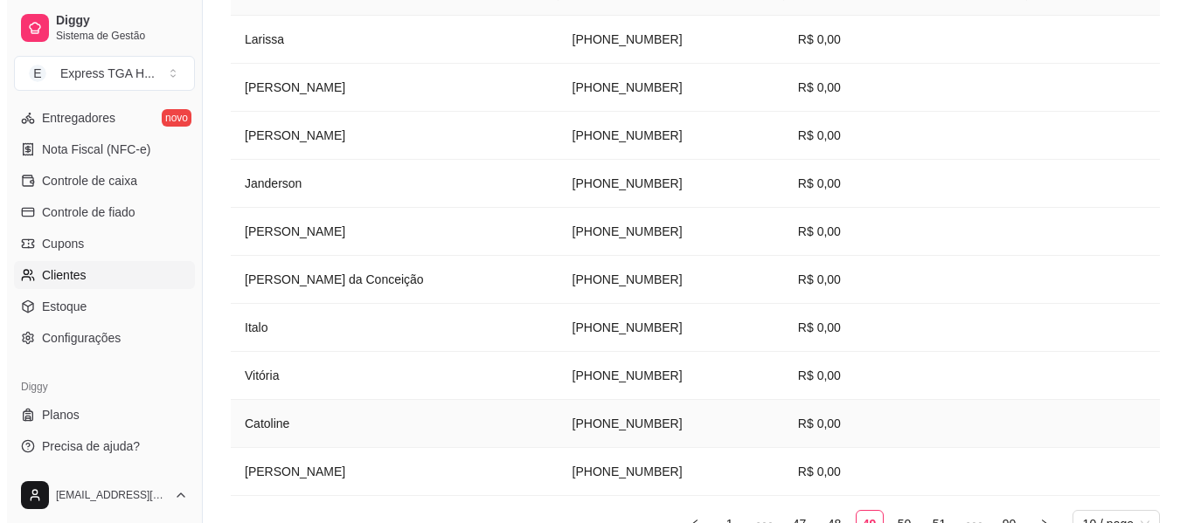
scroll to position [436, 0]
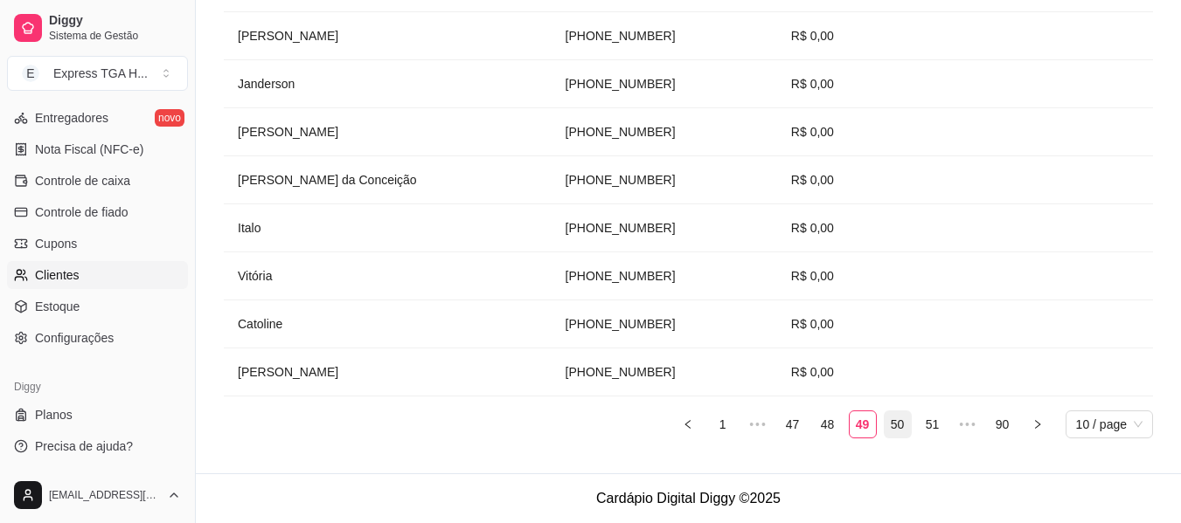
click at [895, 421] on link "50" at bounding box center [897, 425] width 26 height 26
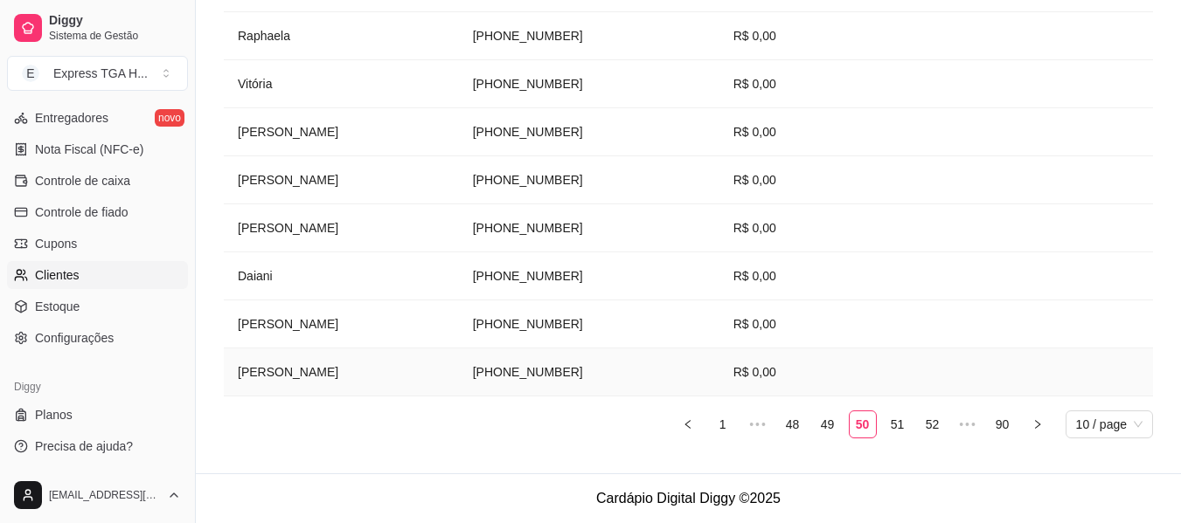
click at [279, 382] on td "[PERSON_NAME]" at bounding box center [341, 373] width 235 height 48
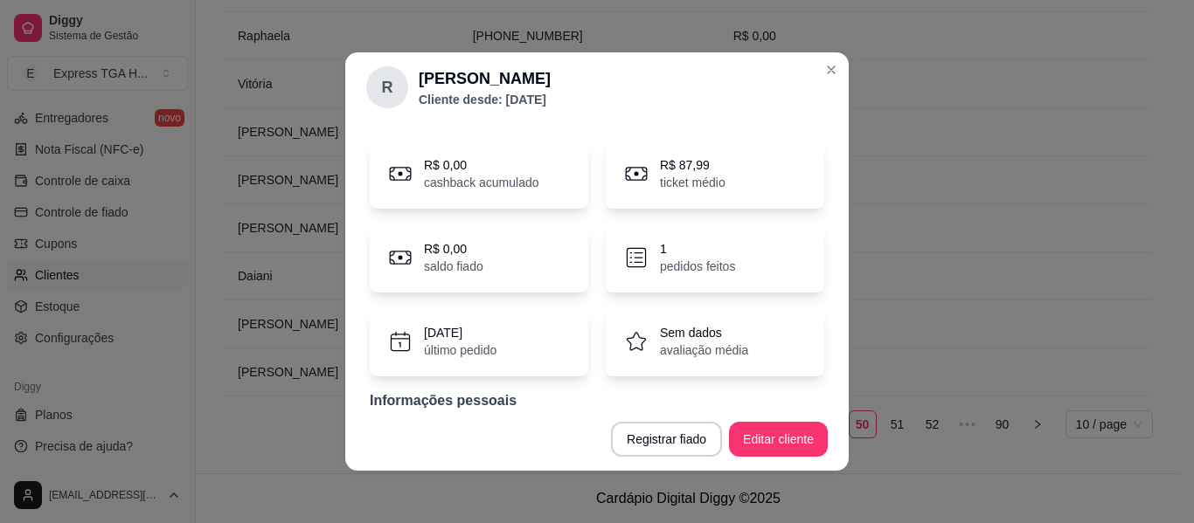
scroll to position [109, 0]
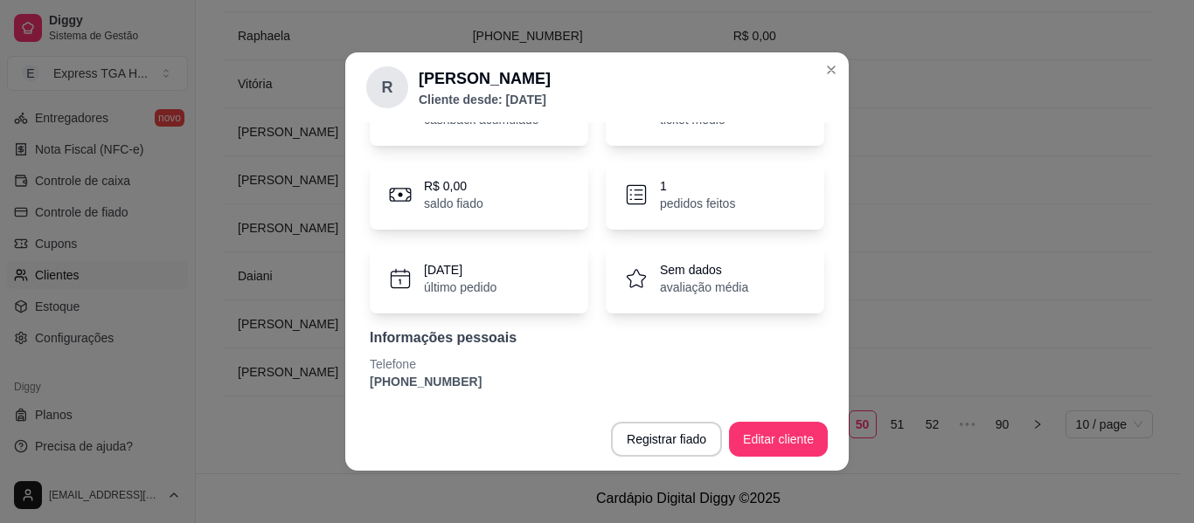
click at [428, 373] on p "[PHONE_NUMBER]" at bounding box center [597, 381] width 454 height 17
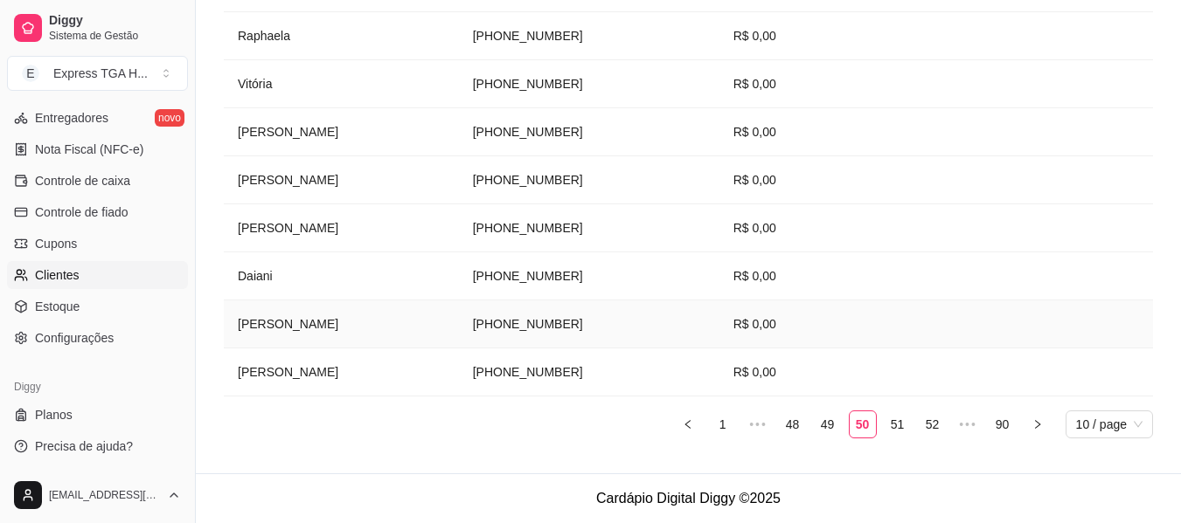
click at [270, 334] on td "[PERSON_NAME]" at bounding box center [341, 325] width 235 height 48
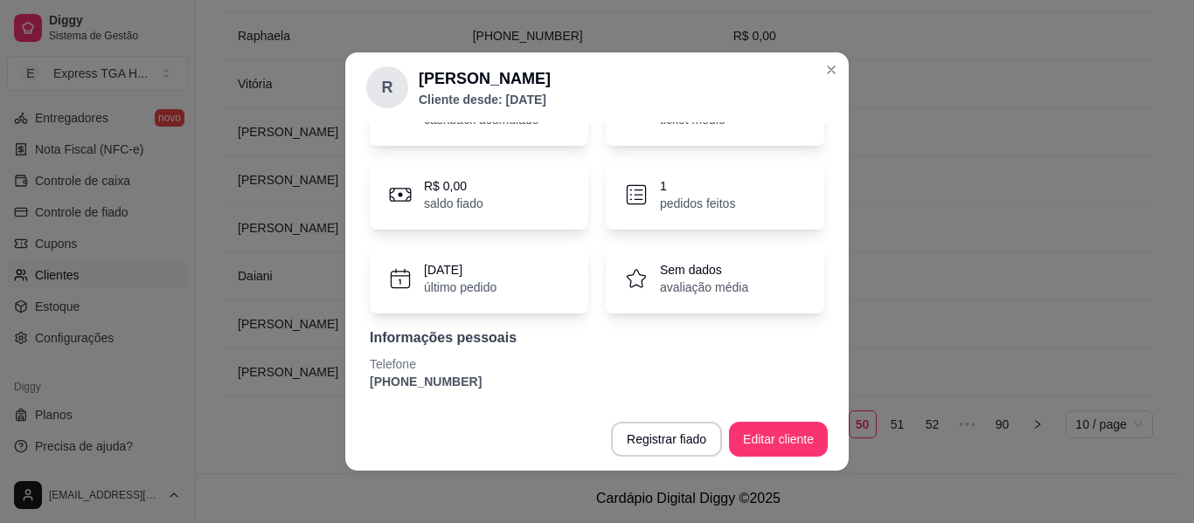
click at [403, 387] on p "[PHONE_NUMBER]" at bounding box center [597, 381] width 454 height 17
click at [404, 387] on p "[PHONE_NUMBER]" at bounding box center [597, 381] width 454 height 17
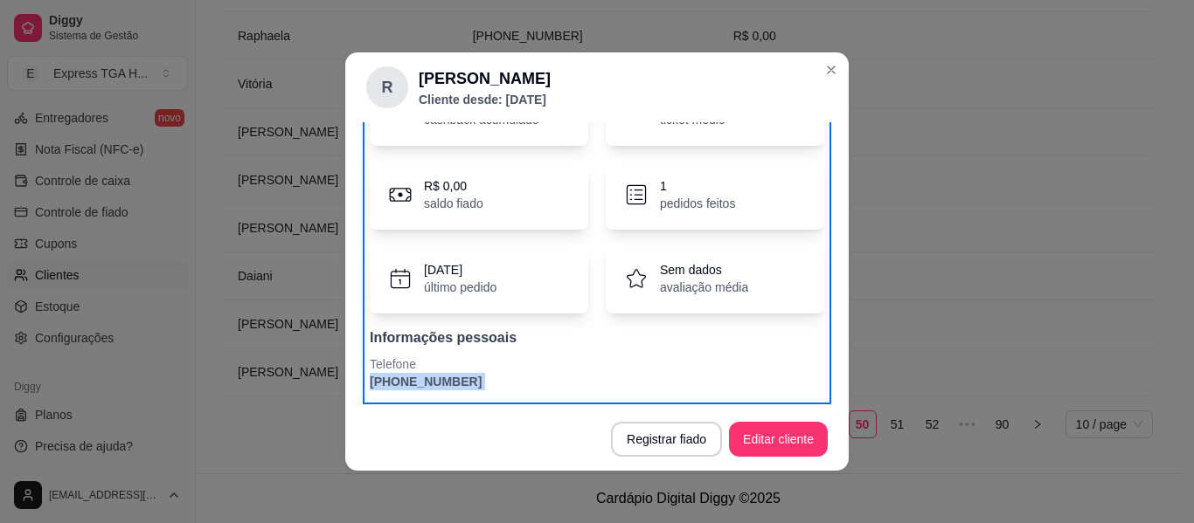
click at [440, 378] on p "[PHONE_NUMBER]" at bounding box center [597, 381] width 454 height 17
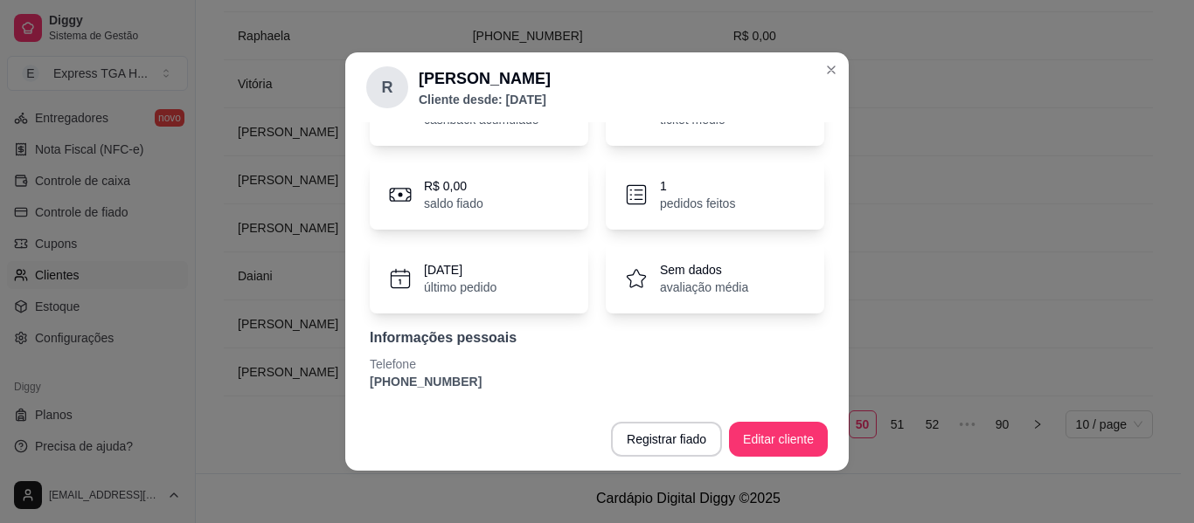
click at [439, 378] on p "[PHONE_NUMBER]" at bounding box center [597, 381] width 454 height 17
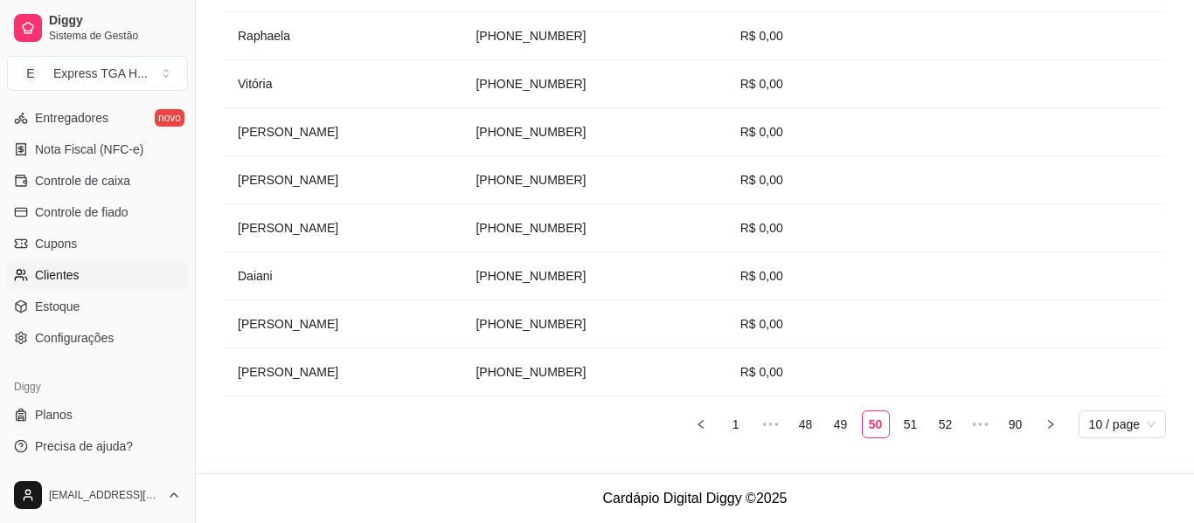
click at [261, 281] on td "Daiani" at bounding box center [343, 277] width 238 height 48
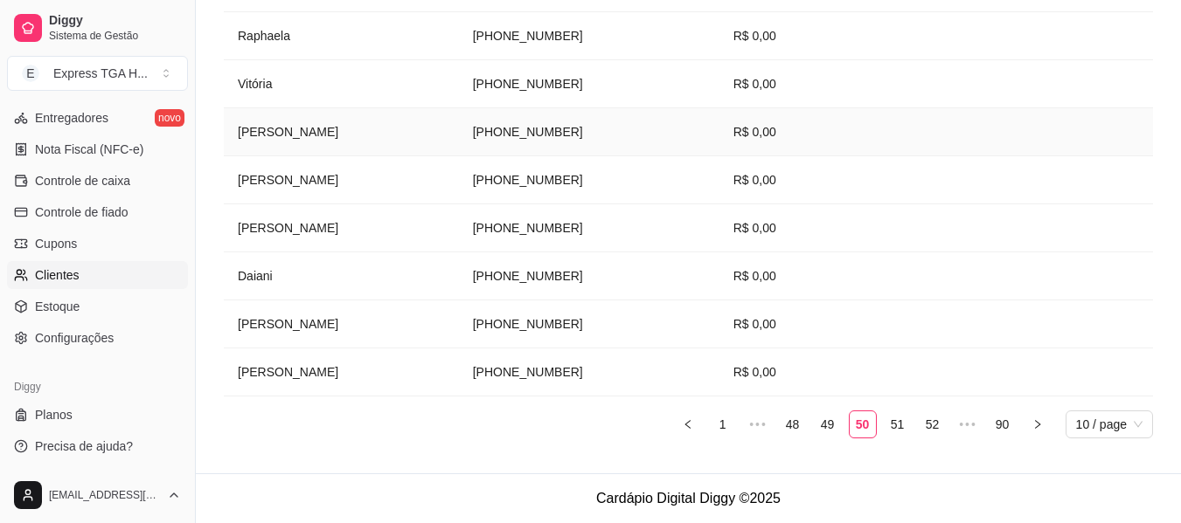
click at [277, 137] on td "[PERSON_NAME]" at bounding box center [341, 132] width 235 height 48
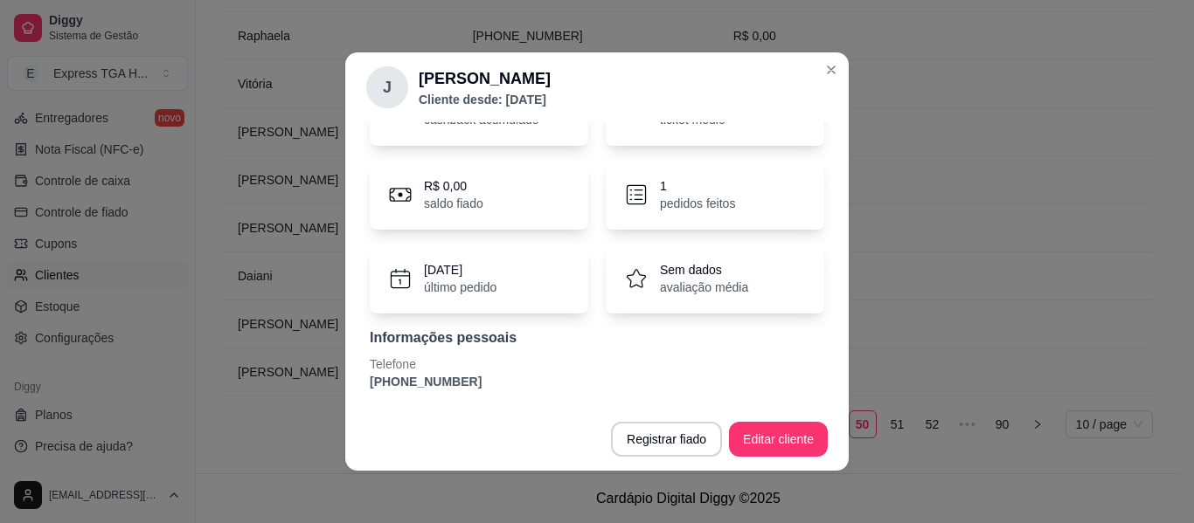
scroll to position [3, 0]
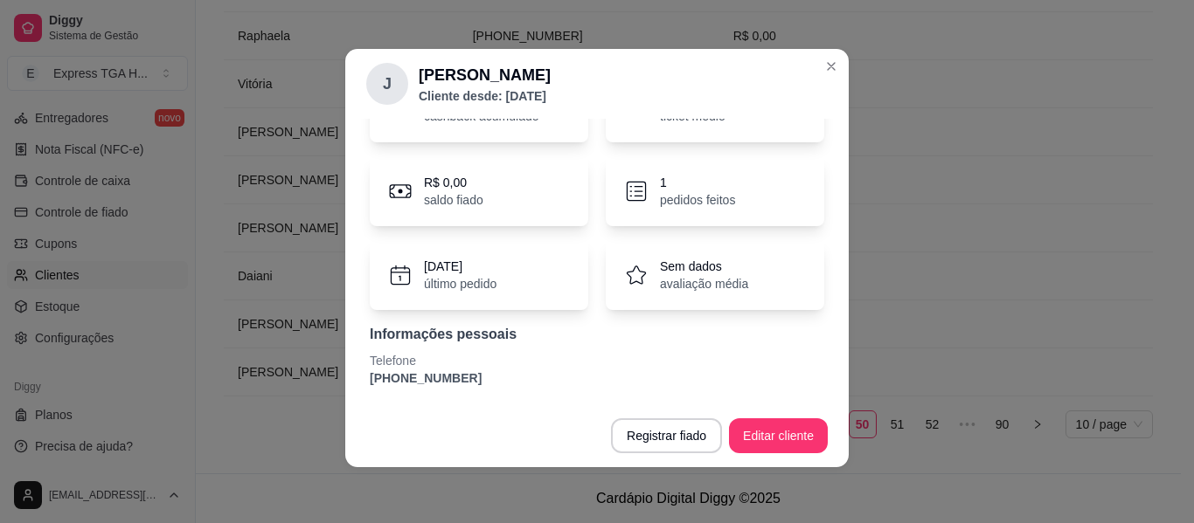
click at [428, 391] on div "R$ 0,00 cashback acumulado R$ 128,99 ticket médio R$ 0,00 saldo fiado 1 pedidos…" at bounding box center [596, 230] width 461 height 336
click at [429, 391] on div "R$ 0,00 cashback acumulado R$ 128,99 ticket médio R$ 0,00 saldo fiado 1 pedidos…" at bounding box center [596, 230] width 461 height 336
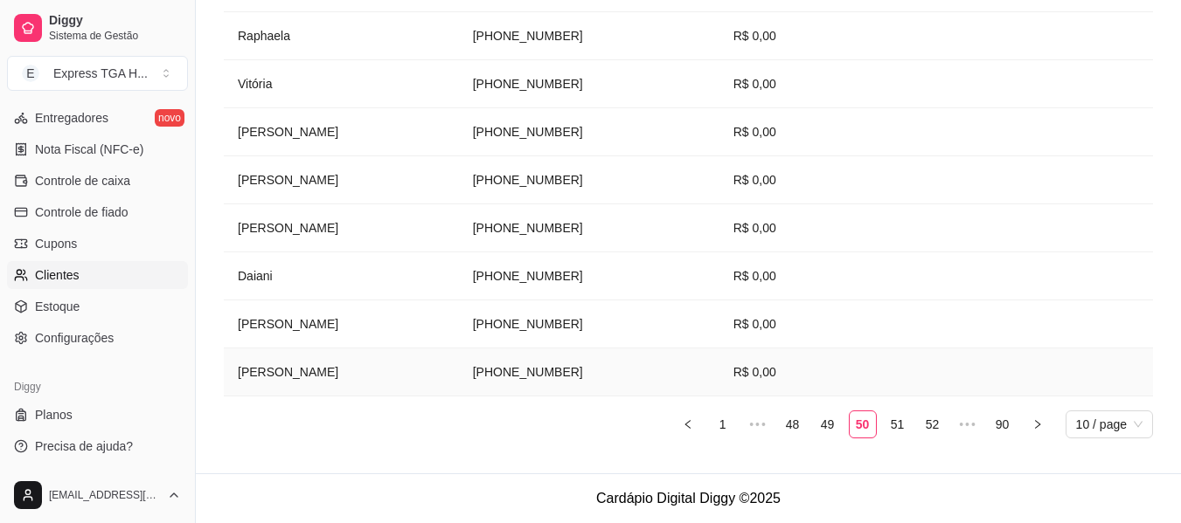
click at [258, 371] on td "[PERSON_NAME]" at bounding box center [341, 373] width 235 height 48
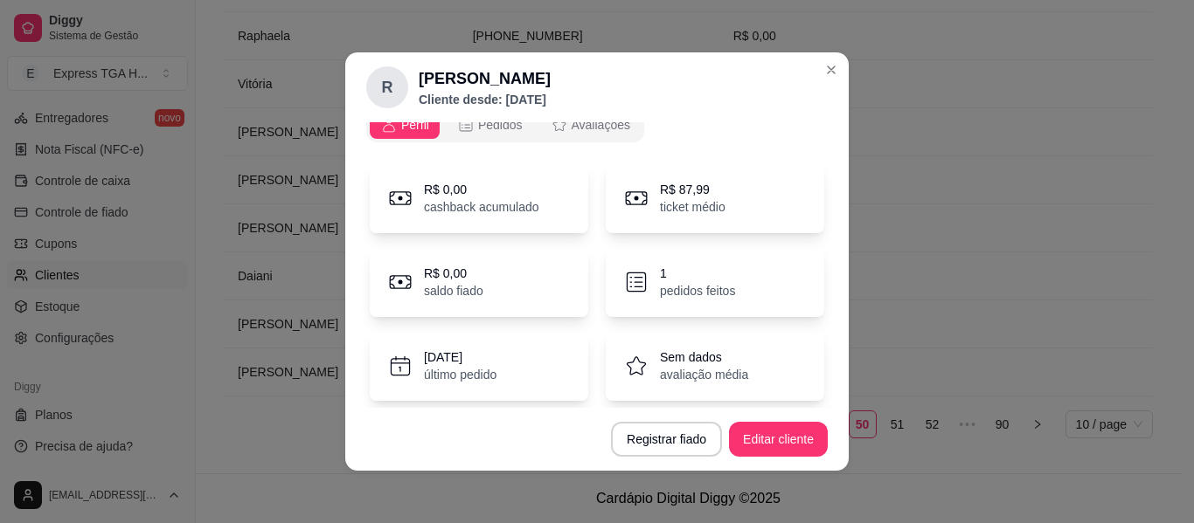
click at [439, 394] on div "[DATE] último pedido" at bounding box center [479, 366] width 218 height 70
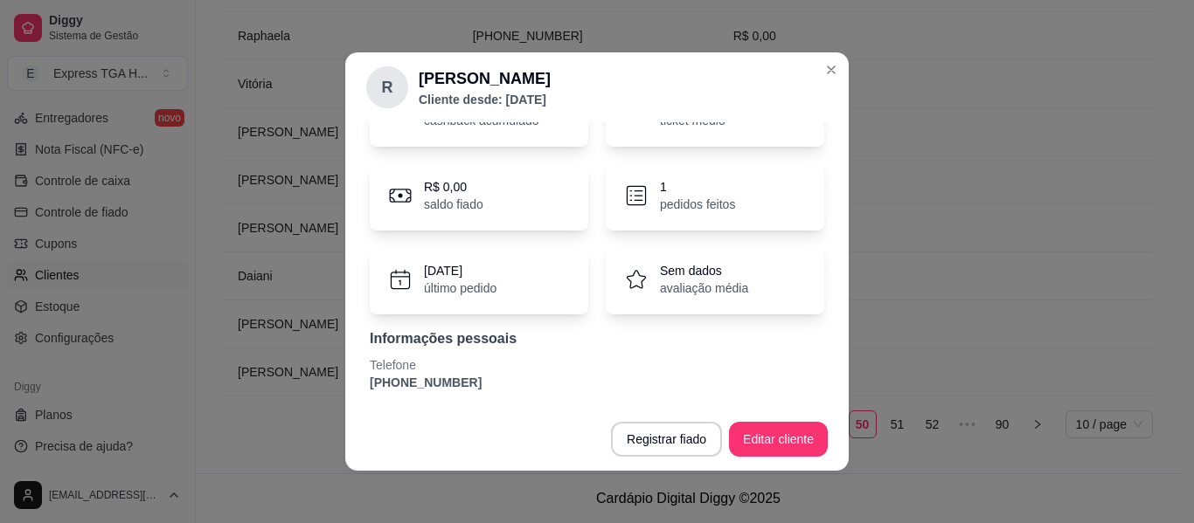
scroll to position [109, 0]
click at [431, 367] on p "Telefone" at bounding box center [597, 364] width 454 height 17
click at [427, 378] on p "[PHONE_NUMBER]" at bounding box center [597, 381] width 454 height 17
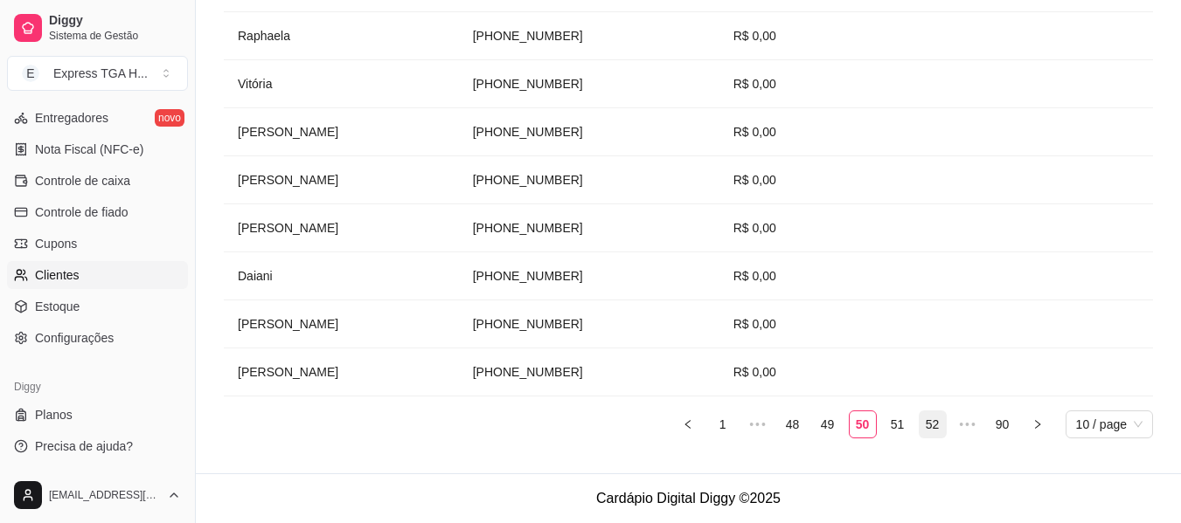
click at [930, 426] on link "52" at bounding box center [932, 425] width 26 height 26
click at [256, 279] on td "Willian" at bounding box center [341, 277] width 235 height 48
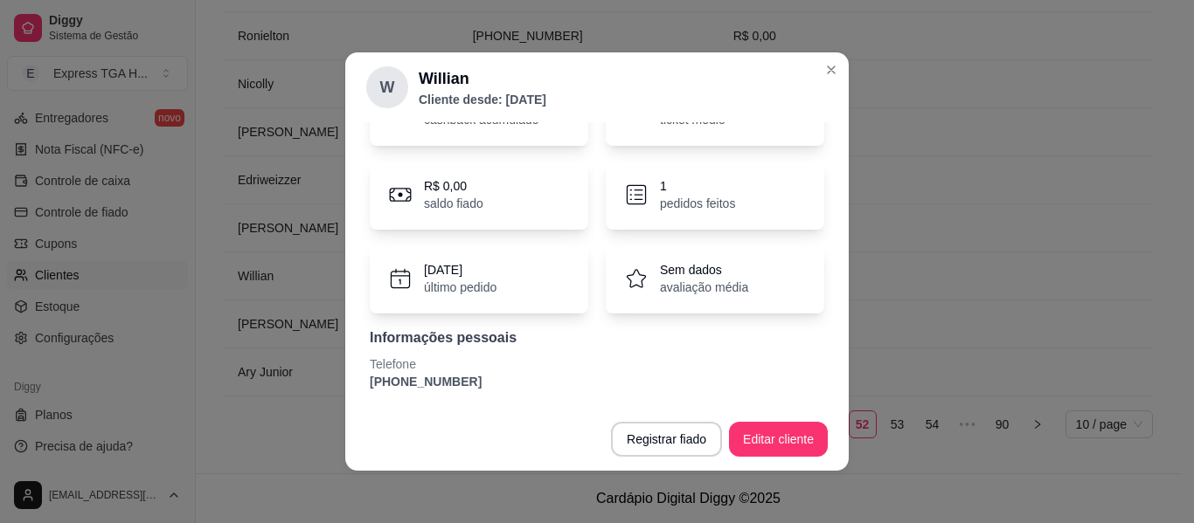
scroll to position [3, 0]
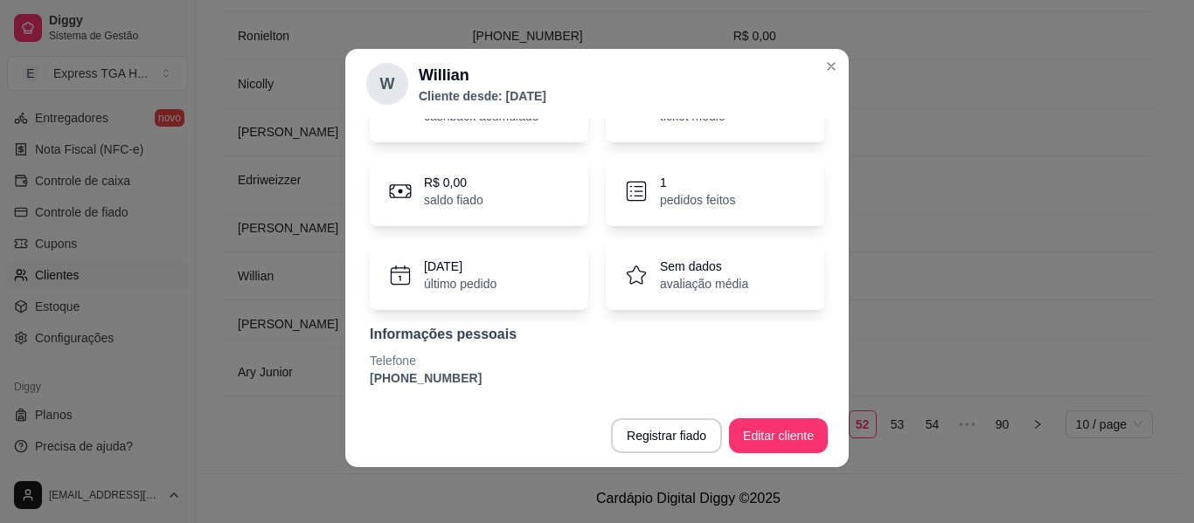
click at [434, 371] on p "[PHONE_NUMBER]" at bounding box center [597, 378] width 454 height 17
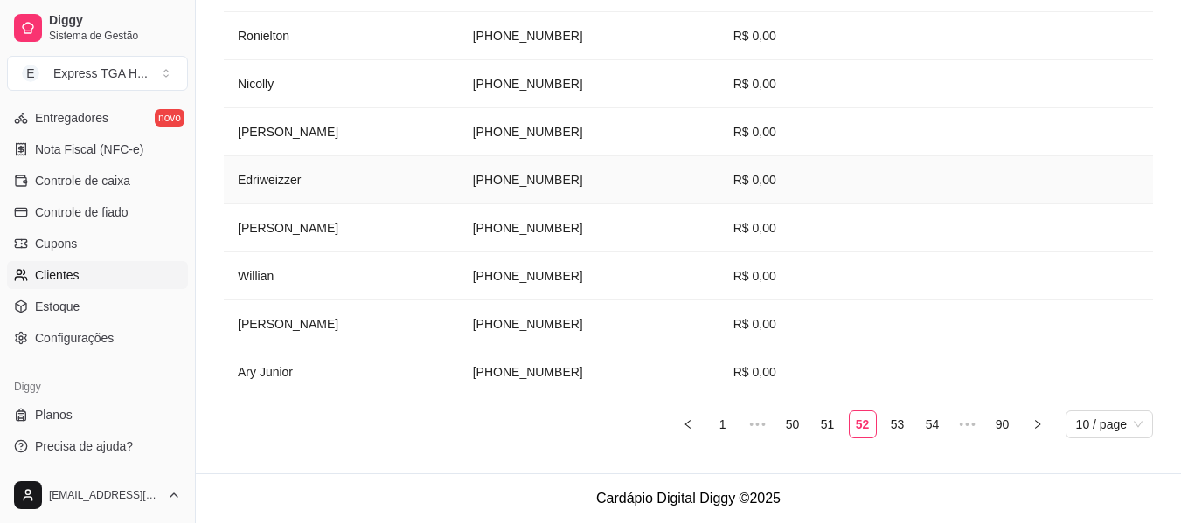
click at [274, 184] on td "Edriweizzer" at bounding box center [341, 180] width 235 height 48
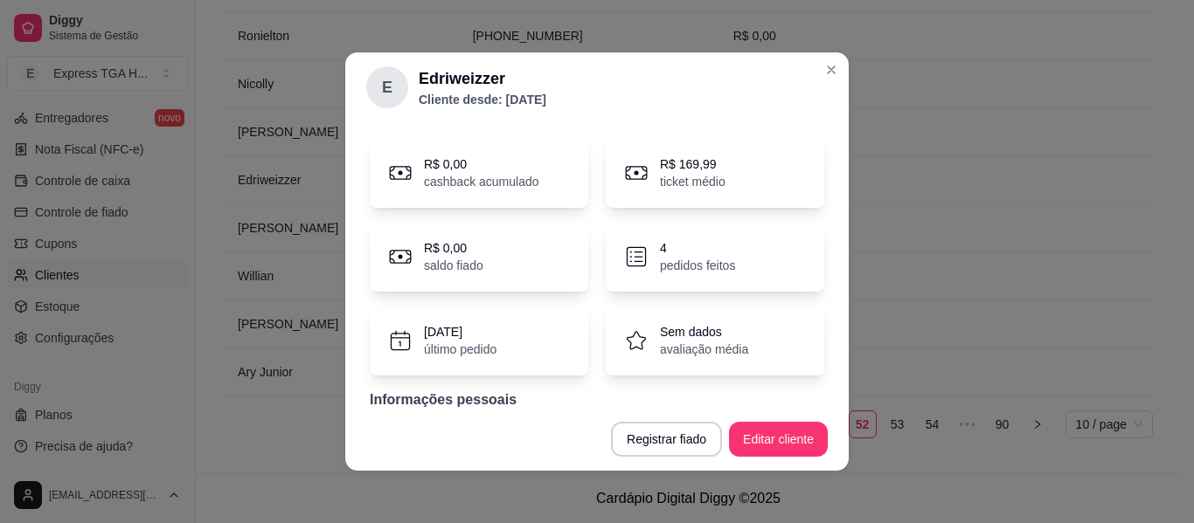
scroll to position [87, 0]
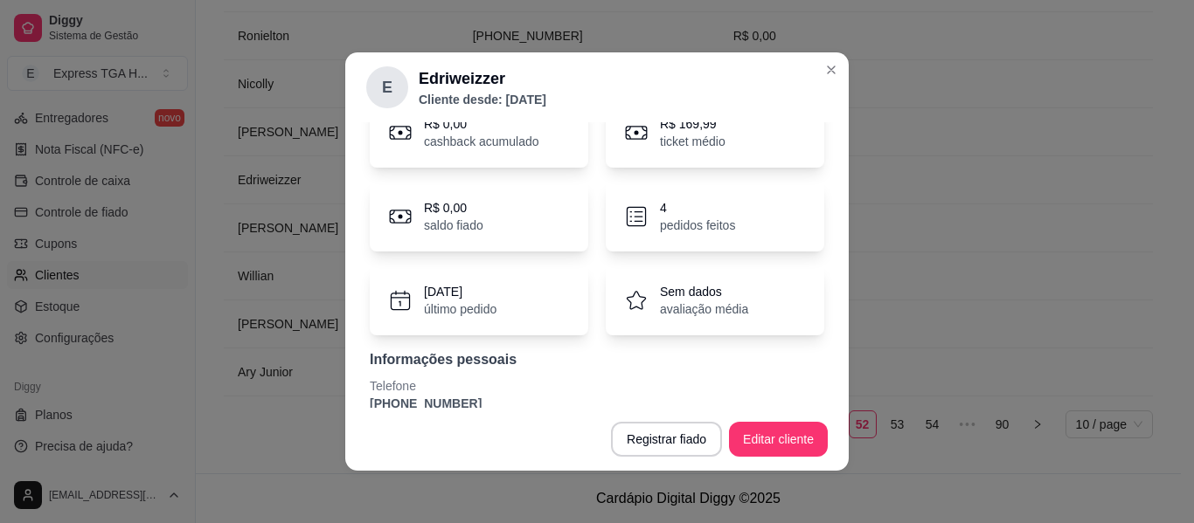
click at [404, 410] on footer "Registrar fiado Editar cliente" at bounding box center [596, 439] width 503 height 63
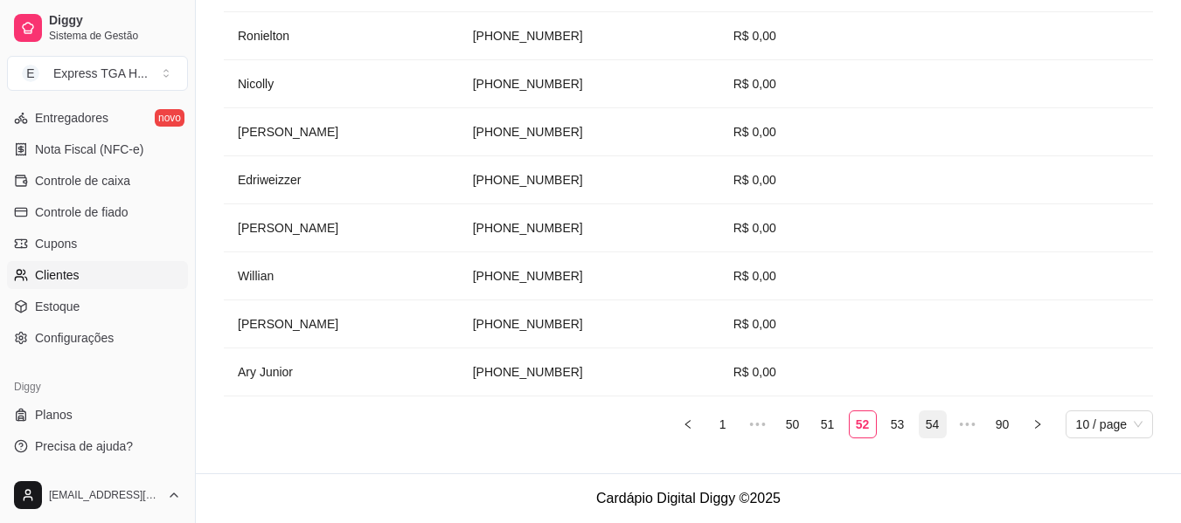
click at [930, 427] on link "54" at bounding box center [932, 425] width 26 height 26
click at [574, 323] on td "[PHONE_NUMBER]" at bounding box center [589, 325] width 260 height 48
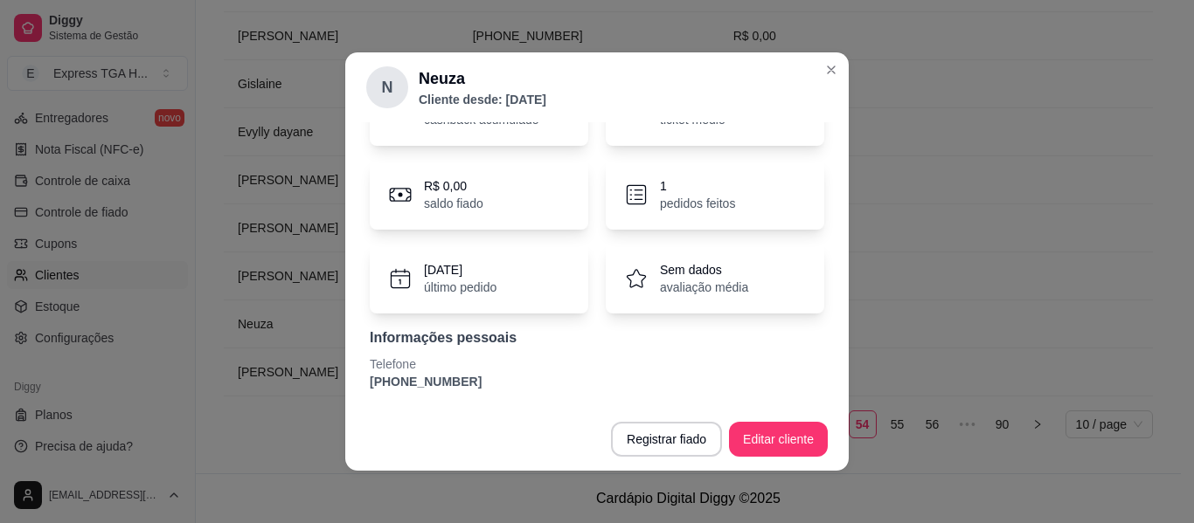
scroll to position [3, 0]
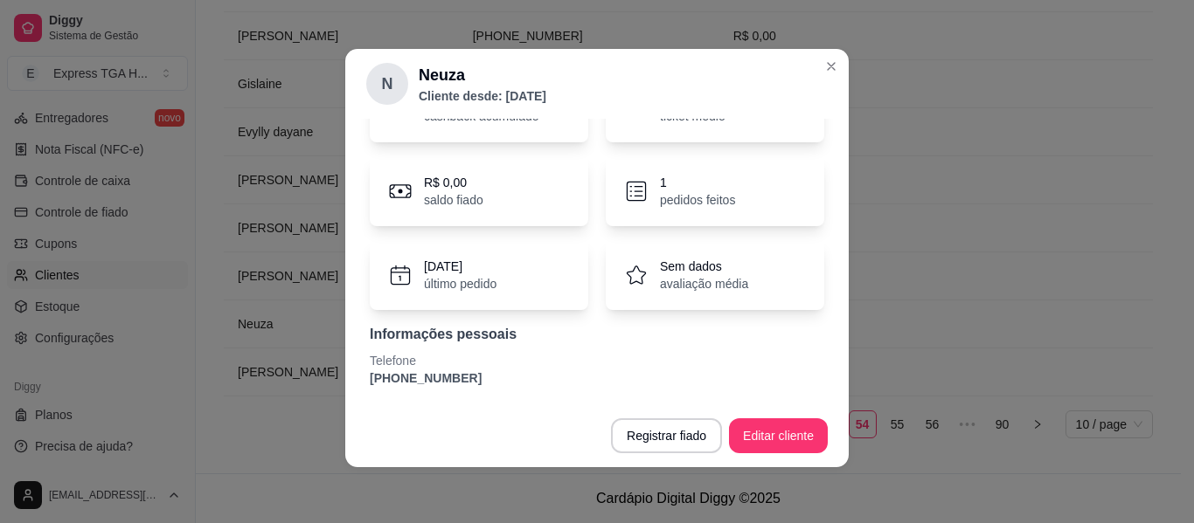
click at [427, 388] on div "R$ 0,00 cashback acumulado R$ 87,99 ticket médio R$ 0,00 saldo fiado 1 pedidos …" at bounding box center [596, 230] width 461 height 336
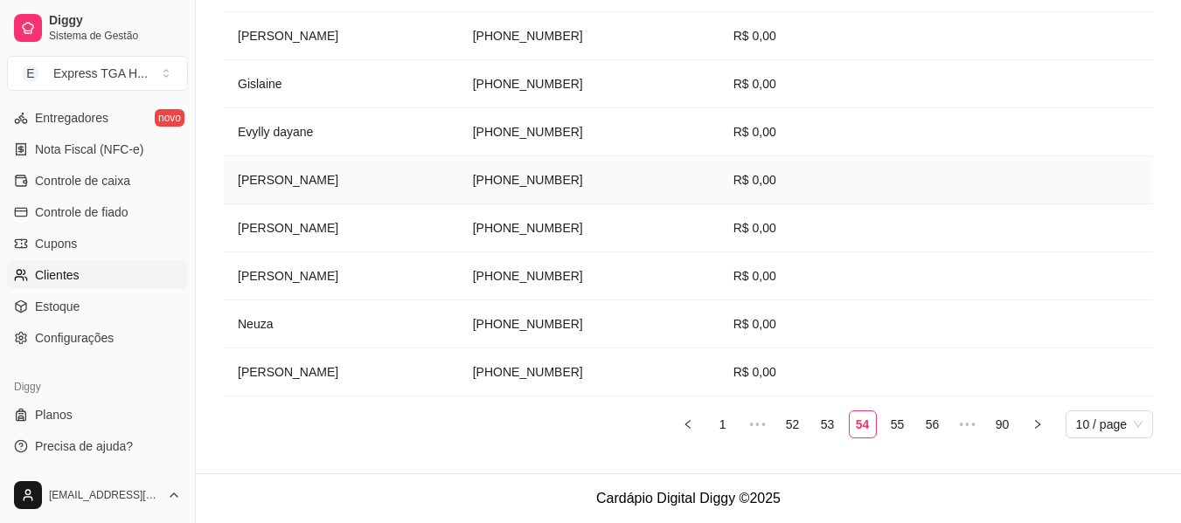
click at [270, 177] on td "[PERSON_NAME]" at bounding box center [341, 180] width 235 height 48
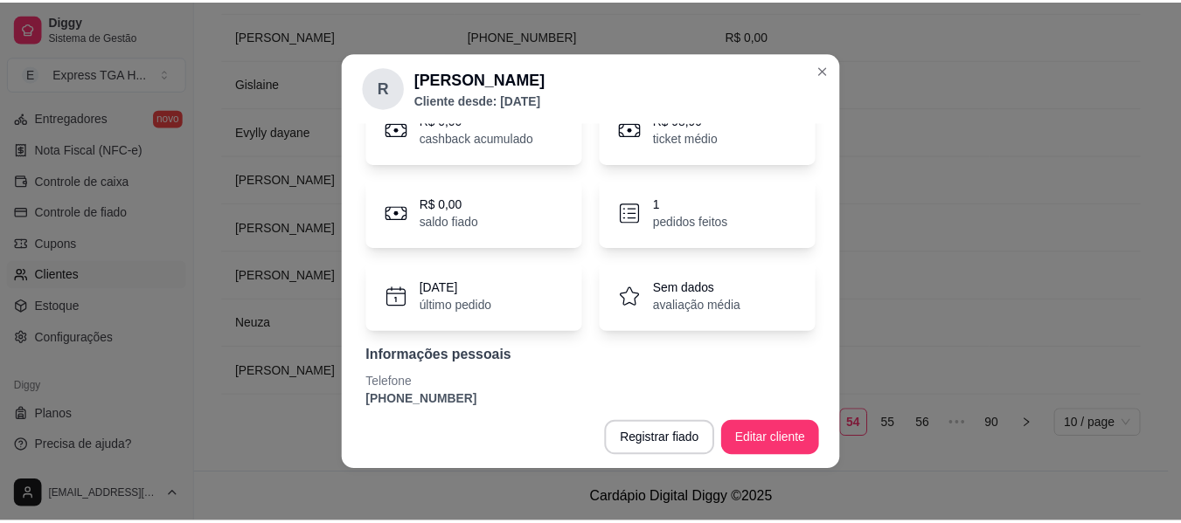
scroll to position [109, 0]
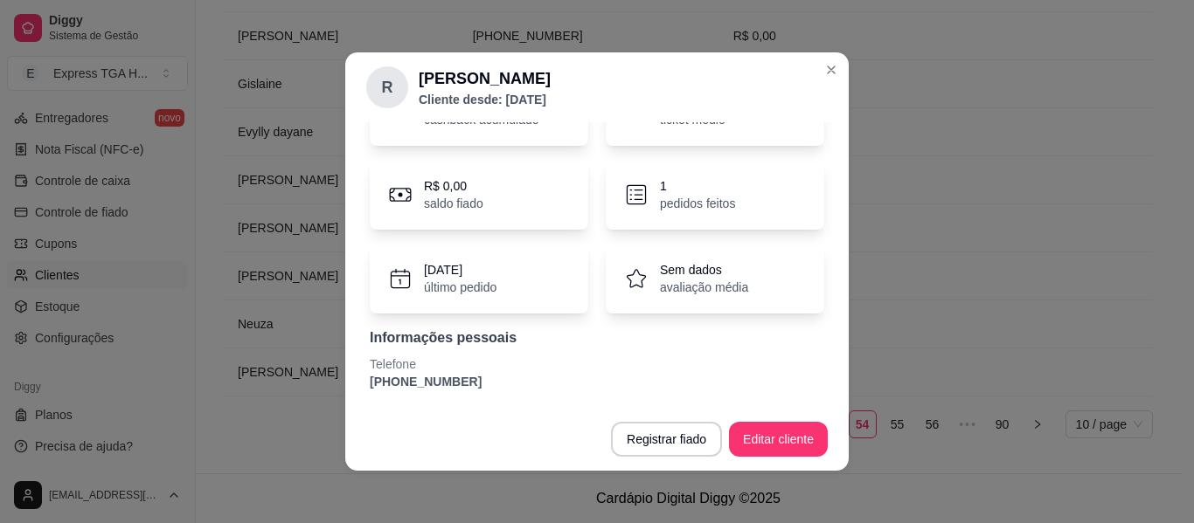
click at [412, 380] on p "[PHONE_NUMBER]" at bounding box center [597, 381] width 454 height 17
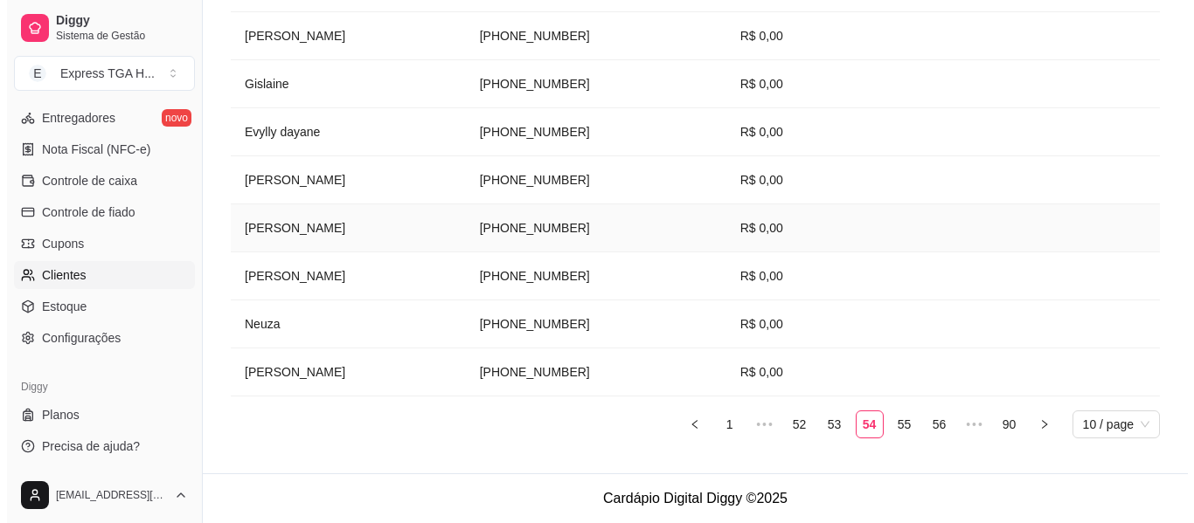
scroll to position [349, 0]
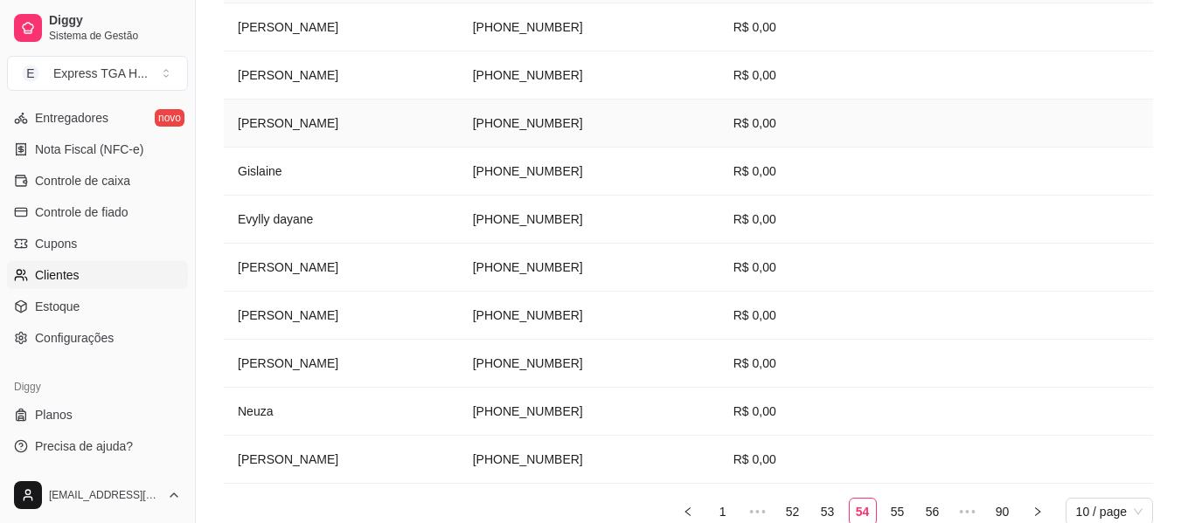
click at [286, 121] on td "[PERSON_NAME]" at bounding box center [341, 124] width 235 height 48
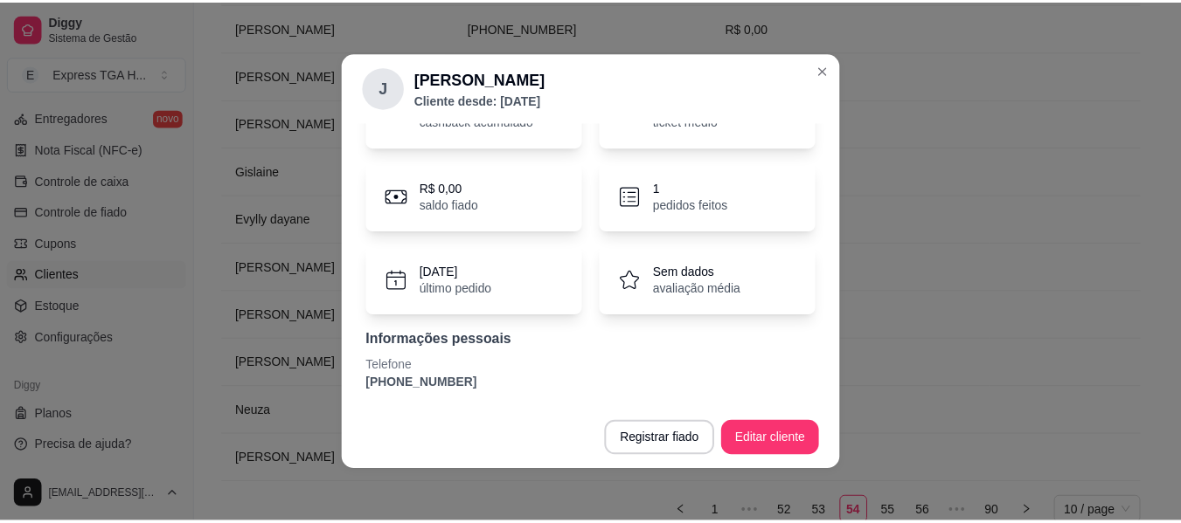
scroll to position [109, 0]
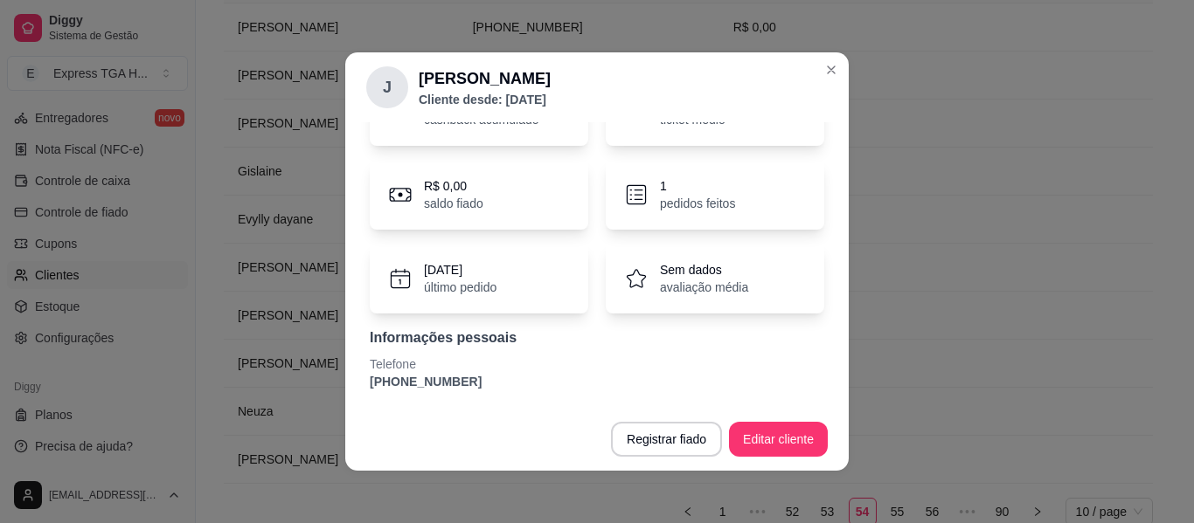
click at [432, 367] on p "Telefone" at bounding box center [597, 364] width 454 height 17
click at [432, 368] on p "Telefone" at bounding box center [597, 364] width 454 height 17
click at [432, 381] on p "[PHONE_NUMBER]" at bounding box center [597, 381] width 454 height 17
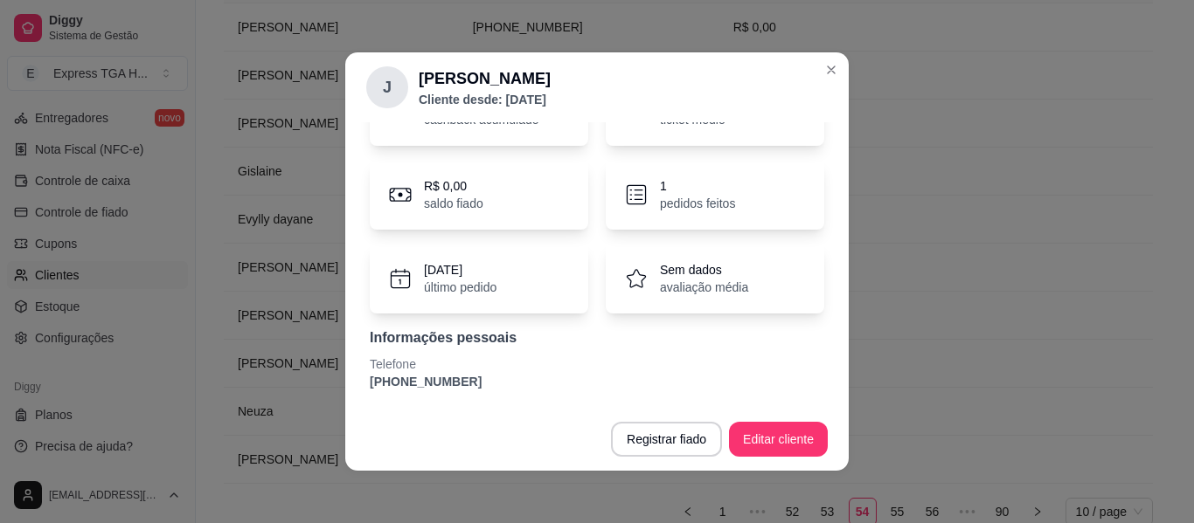
click at [432, 381] on p "[PHONE_NUMBER]" at bounding box center [597, 381] width 454 height 17
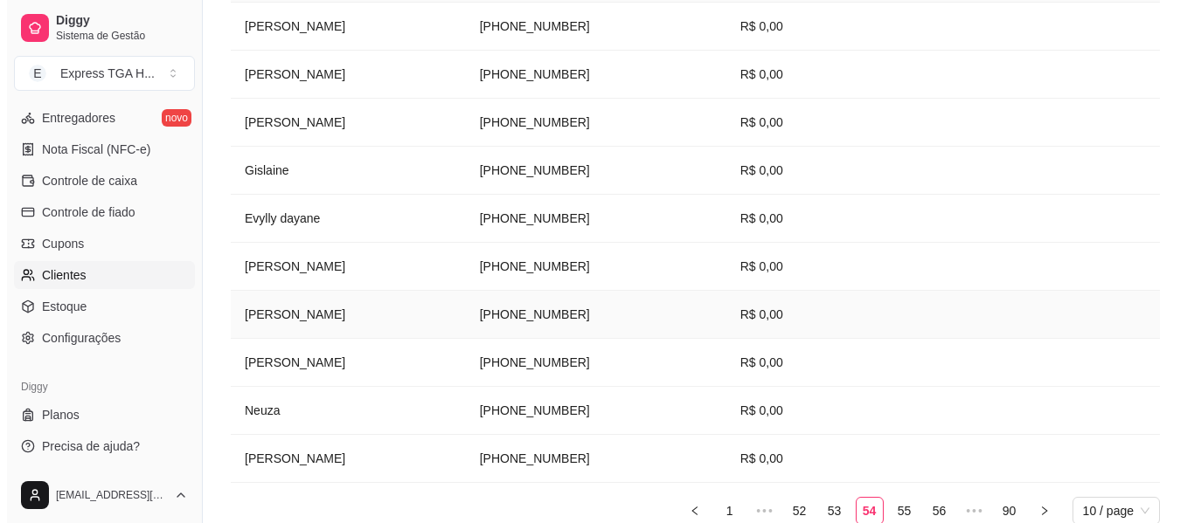
scroll to position [349, 0]
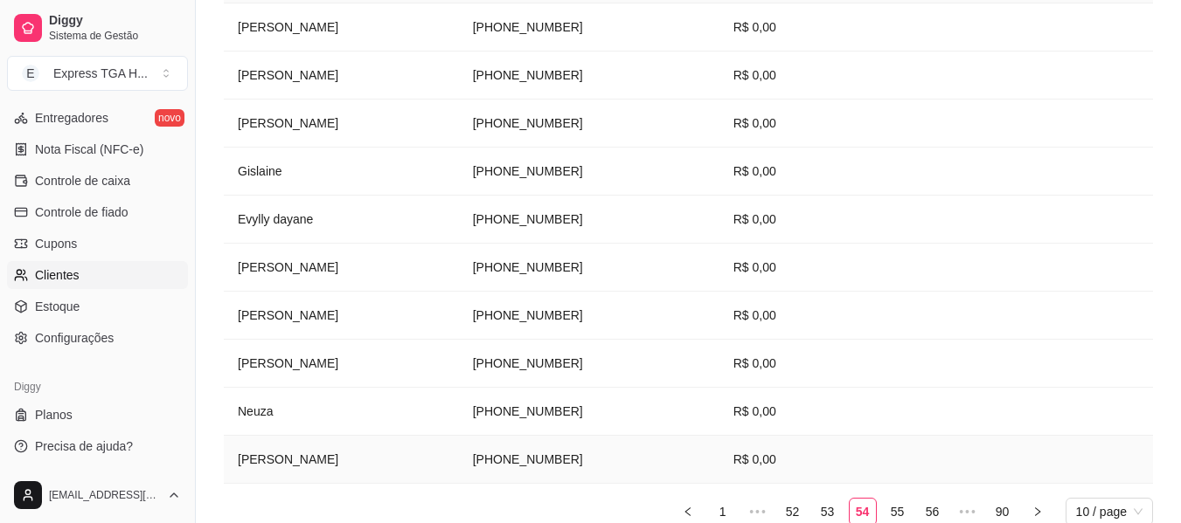
click at [275, 462] on td "[PERSON_NAME]" at bounding box center [341, 460] width 235 height 48
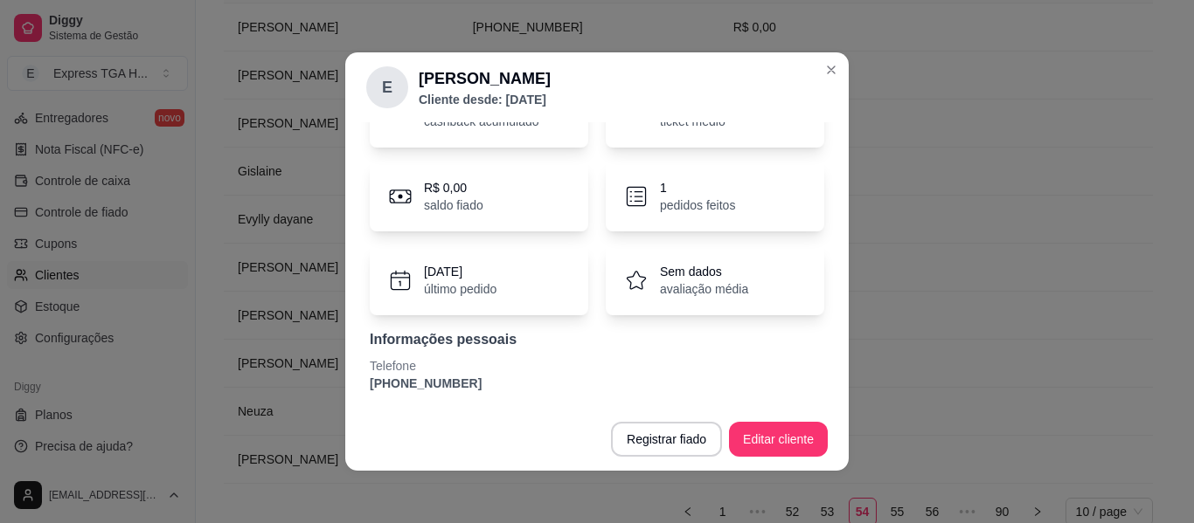
scroll to position [109, 0]
click at [418, 368] on p "Telefone" at bounding box center [597, 364] width 454 height 17
click at [416, 388] on p "[PHONE_NUMBER]" at bounding box center [597, 381] width 454 height 17
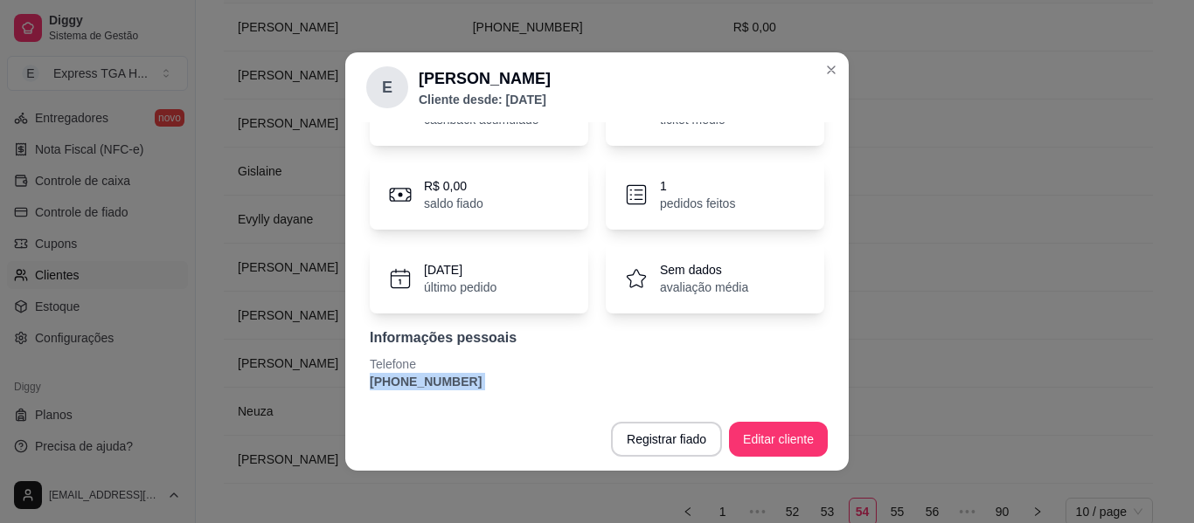
click at [416, 388] on p "[PHONE_NUMBER]" at bounding box center [597, 381] width 454 height 17
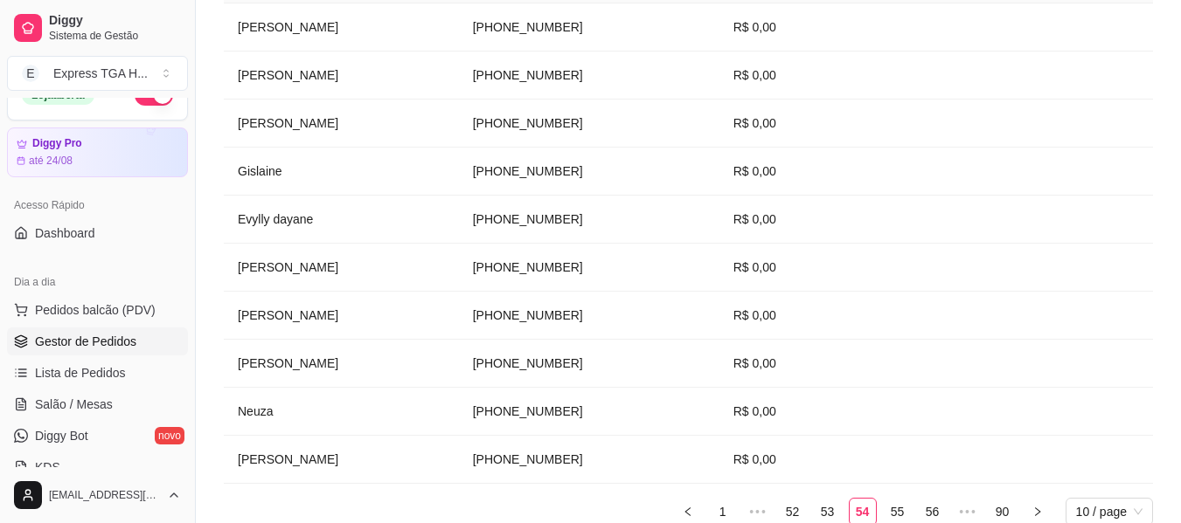
scroll to position [0, 0]
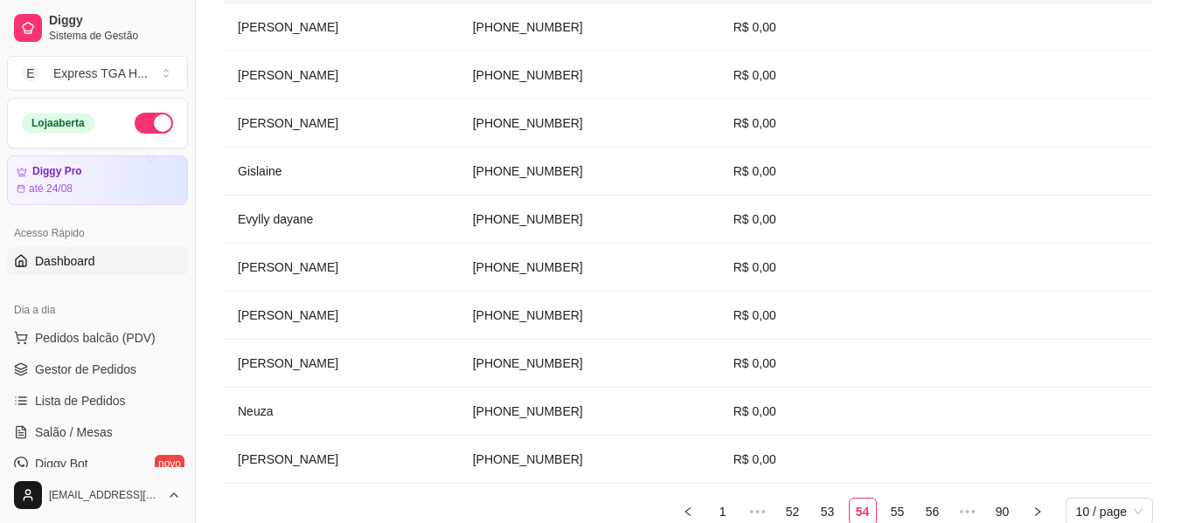
click at [82, 261] on span "Dashboard" at bounding box center [65, 261] width 60 height 17
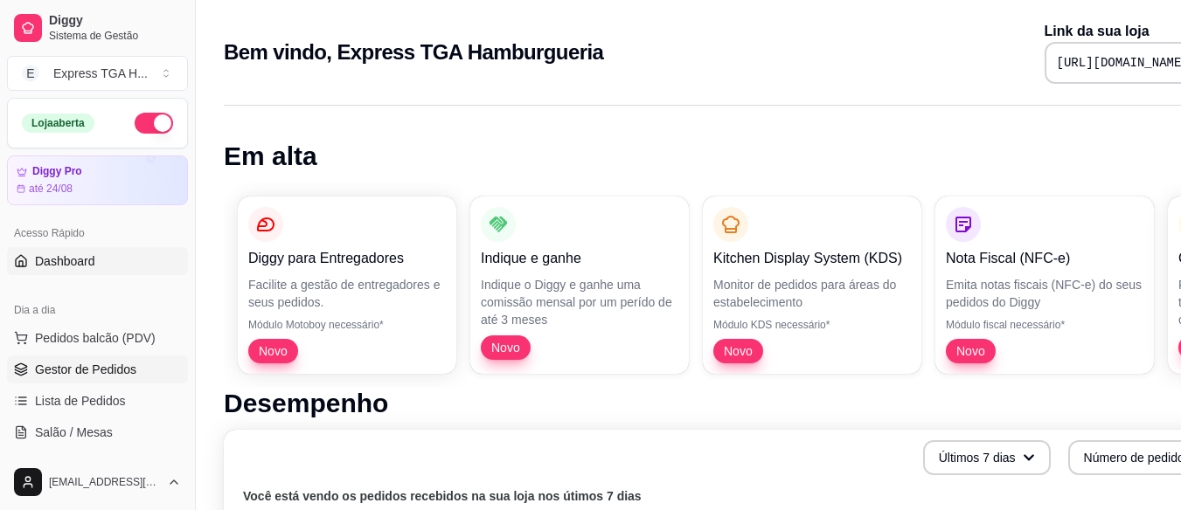
click at [42, 365] on span "Gestor de Pedidos" at bounding box center [85, 369] width 101 height 17
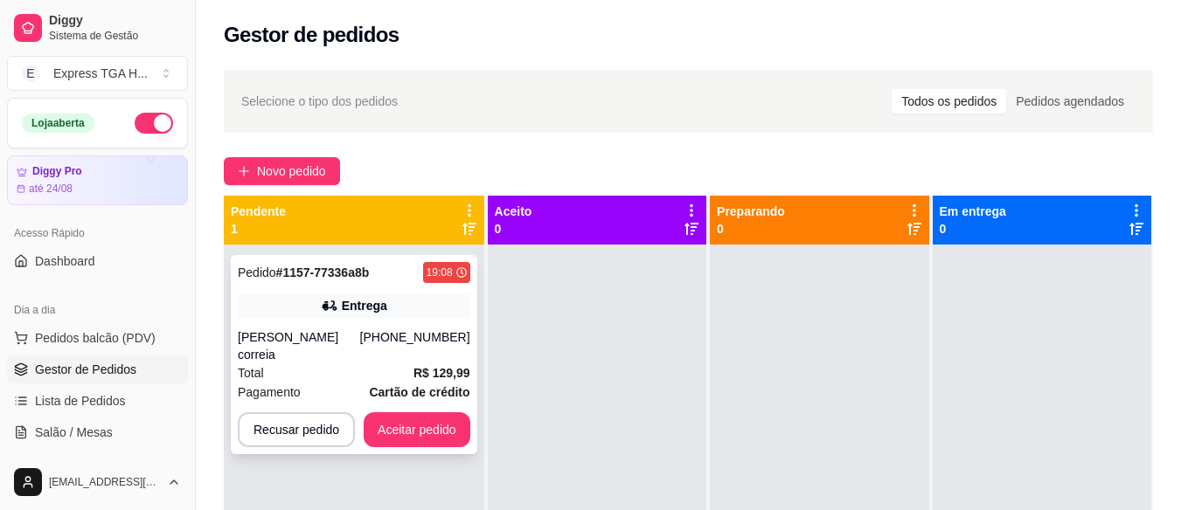
click at [444, 419] on button "Aceitar pedido" at bounding box center [417, 429] width 107 height 35
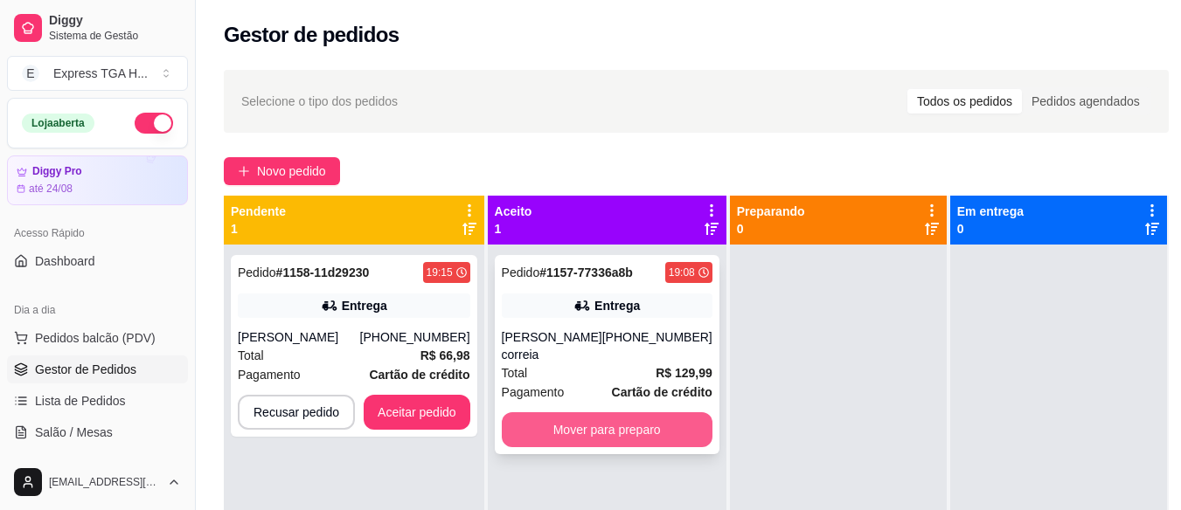
click at [618, 433] on button "Mover para preparo" at bounding box center [607, 429] width 211 height 35
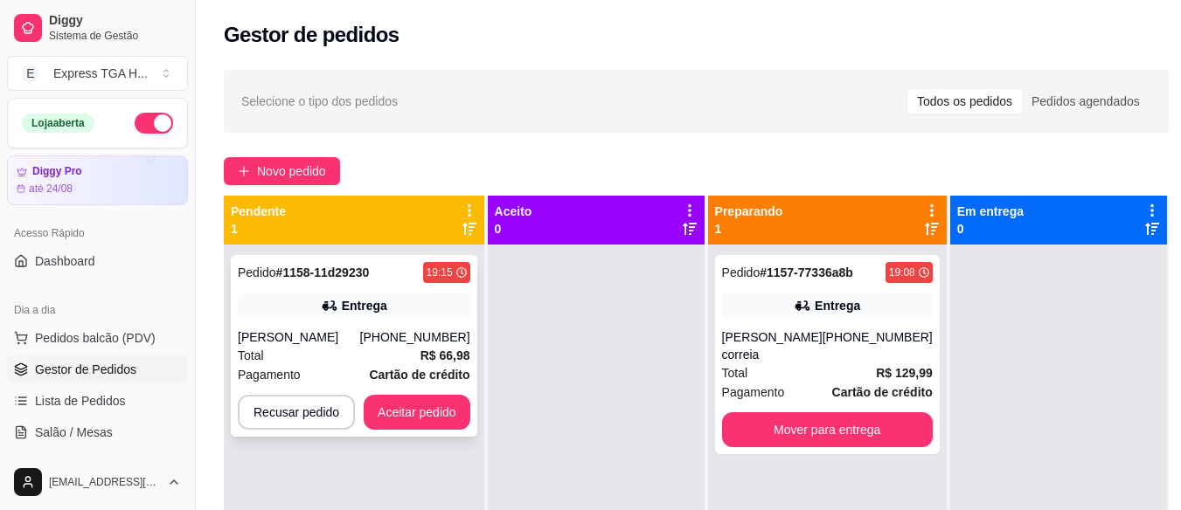
click at [355, 322] on div "Pedido # 1158-11d29230 19:15 Entrega [PERSON_NAME] [PHONE_NUMBER] Total R$ 66,9…" at bounding box center [354, 346] width 246 height 182
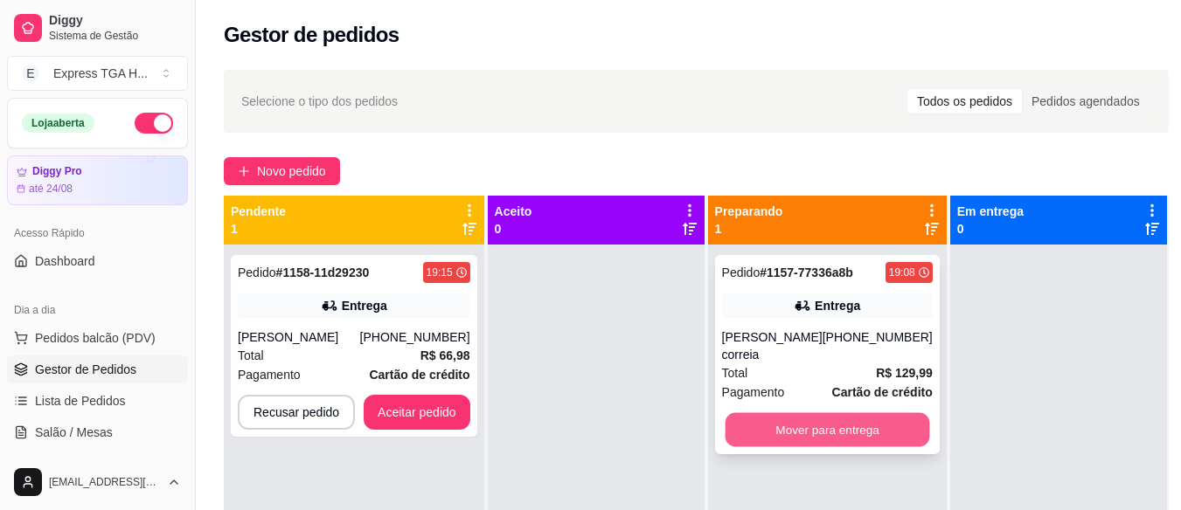
click at [765, 447] on button "Mover para entrega" at bounding box center [826, 430] width 205 height 34
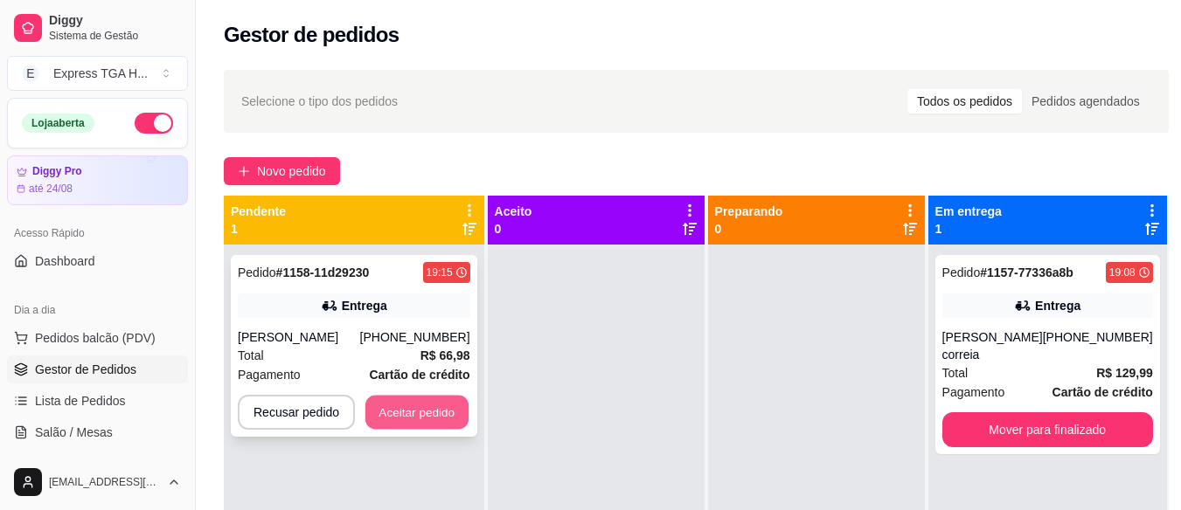
click at [399, 401] on button "Aceitar pedido" at bounding box center [416, 413] width 103 height 34
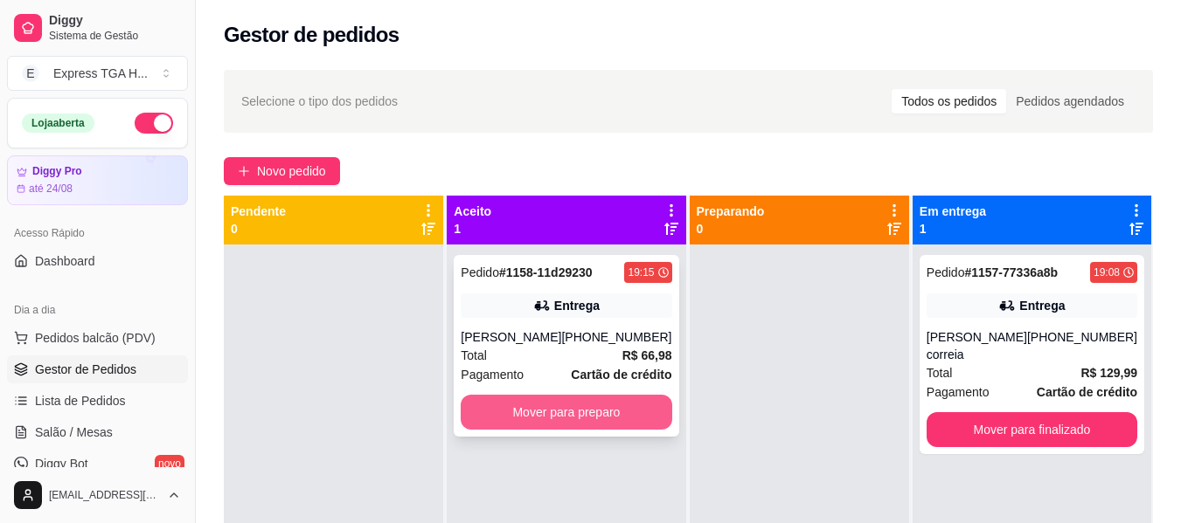
click at [552, 406] on button "Mover para preparo" at bounding box center [566, 412] width 211 height 35
